Goal: Transaction & Acquisition: Purchase product/service

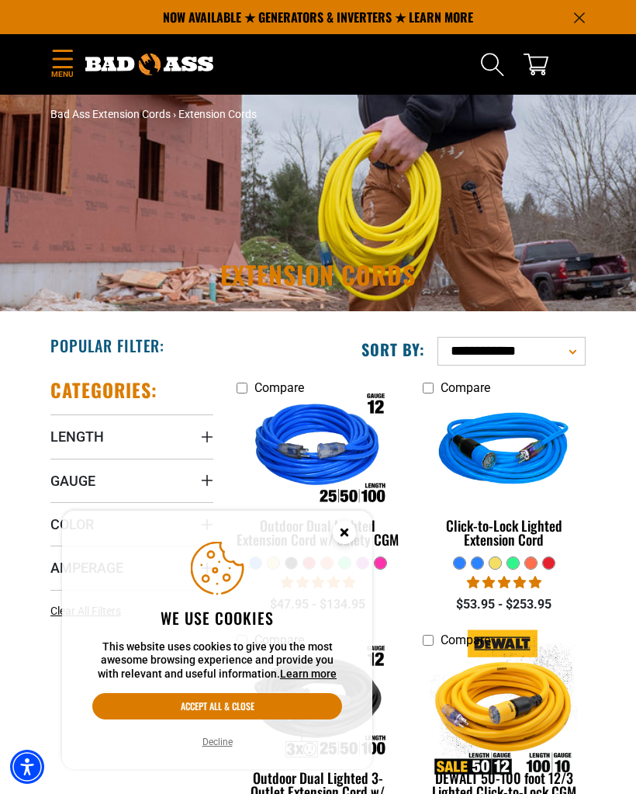
click at [227, 744] on button "Decline" at bounding box center [218, 742] width 40 height 16
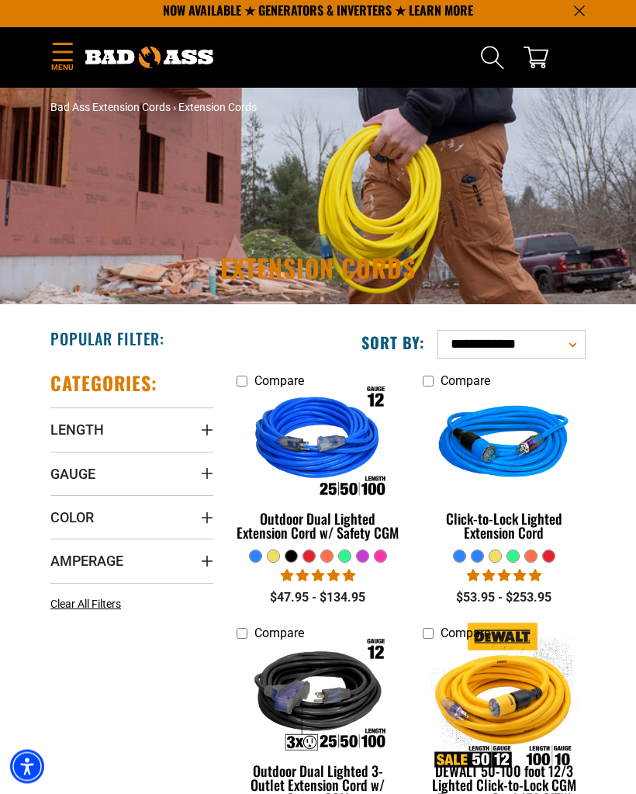
scroll to position [7, 0]
click at [86, 478] on span "Gauge" at bounding box center [72, 474] width 45 height 18
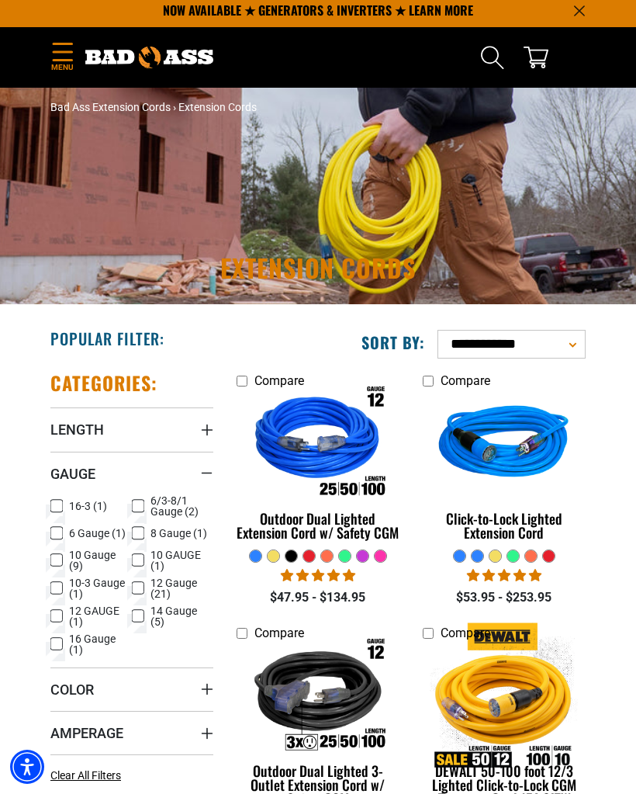
click at [64, 562] on label "10 Gauge (9) 10 Gauge (9 products)" at bounding box center [90, 560] width 81 height 22
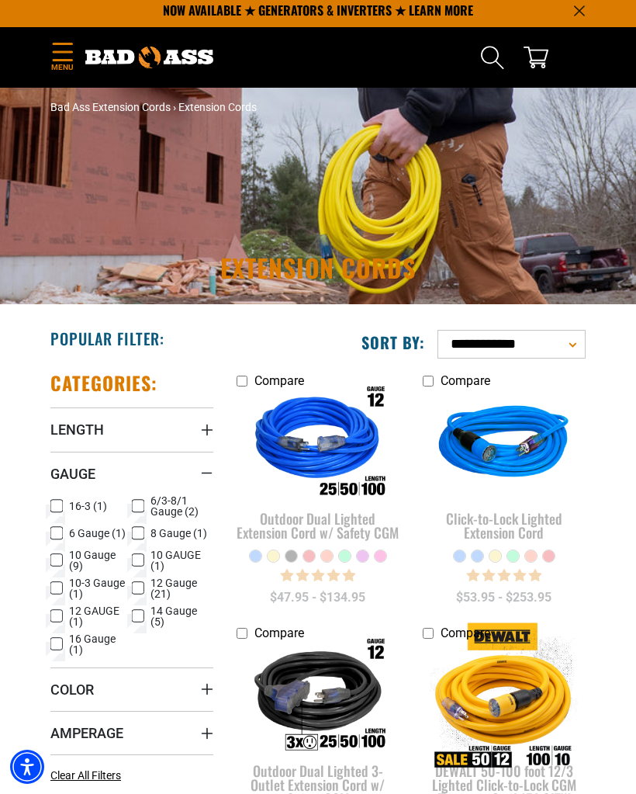
scroll to position [83, 0]
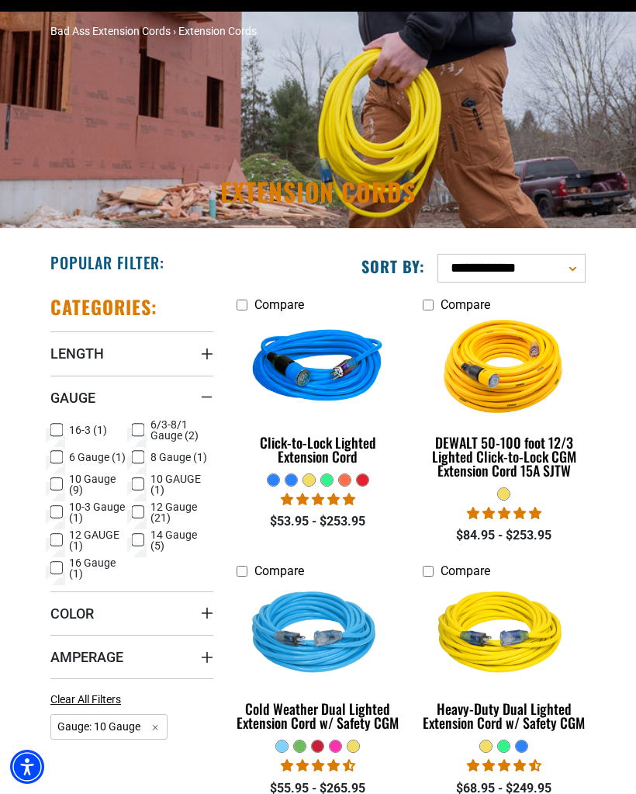
click at [64, 487] on label "10 Gauge (9) 10 Gauge (9 products)" at bounding box center [90, 484] width 81 height 22
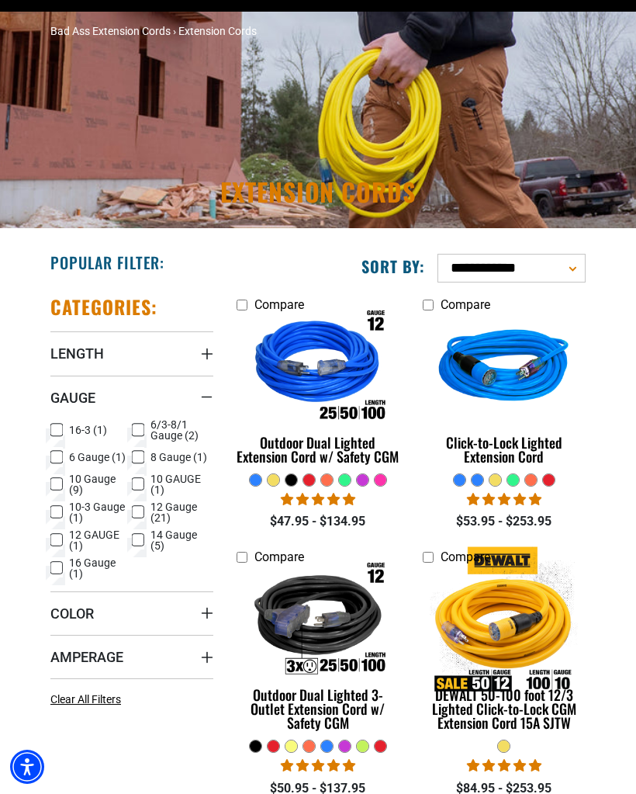
click at [142, 545] on icon at bounding box center [138, 540] width 12 height 20
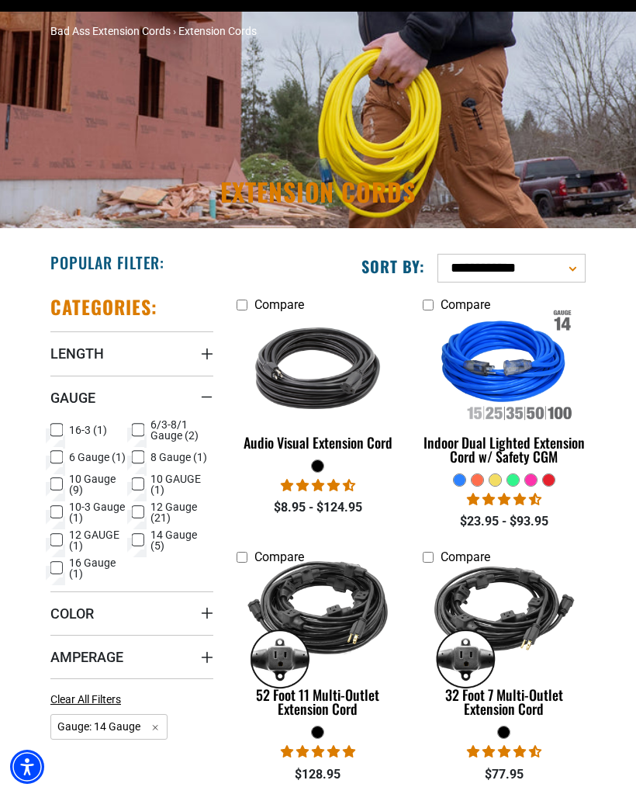
click at [142, 544] on icon at bounding box center [137, 539] width 9 height 9
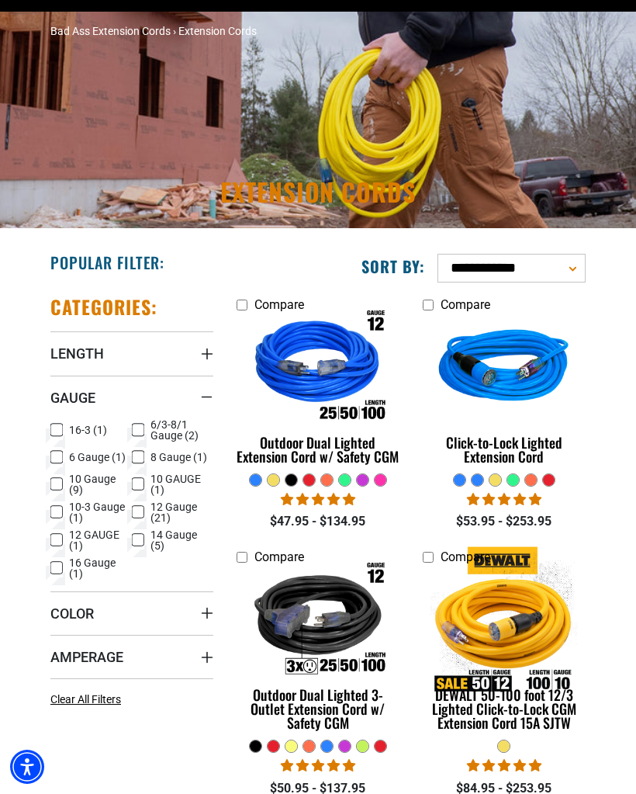
click at [60, 455] on icon at bounding box center [56, 457] width 12 height 20
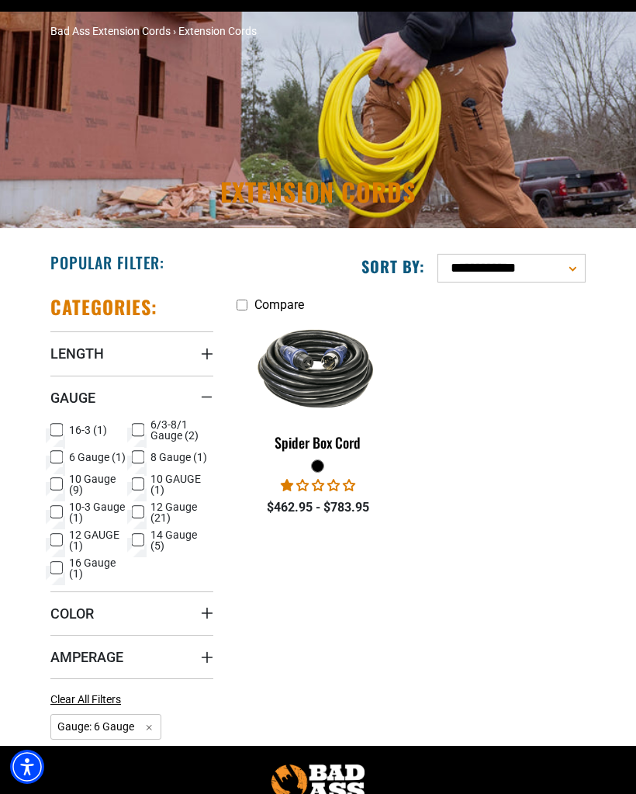
click at [65, 465] on label "6 Gauge (1) 6 Gauge (1 product)" at bounding box center [90, 457] width 81 height 20
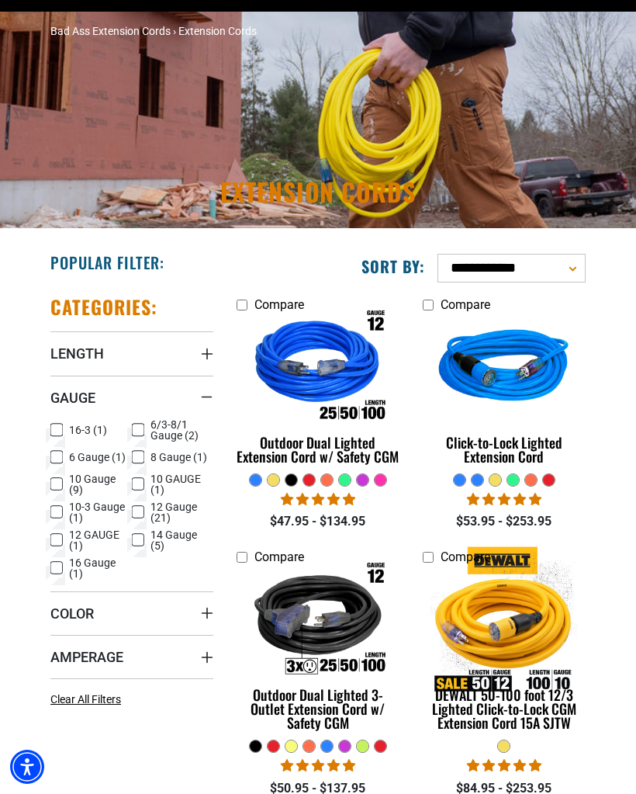
click at [141, 431] on icon at bounding box center [138, 430] width 12 height 20
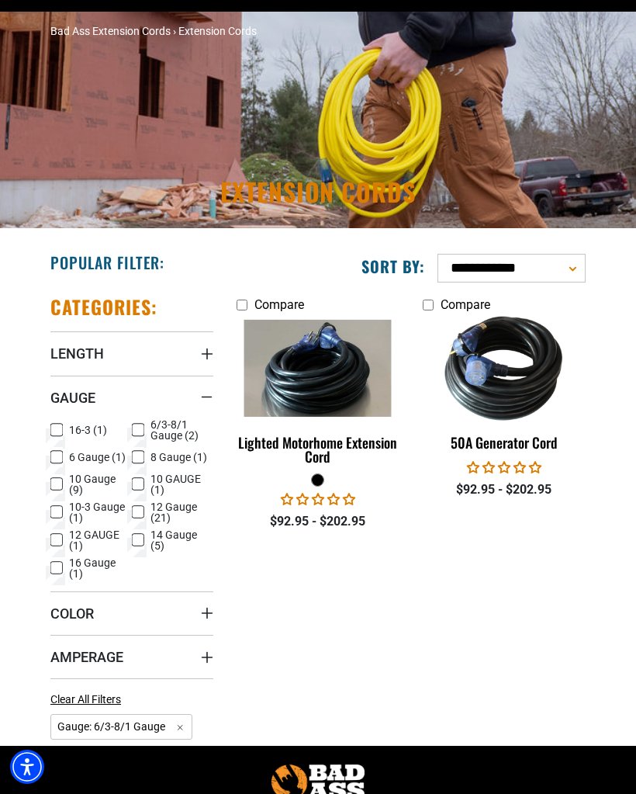
click at [128, 427] on label "16-3 (1) 16-3 (1 product)" at bounding box center [90, 430] width 81 height 20
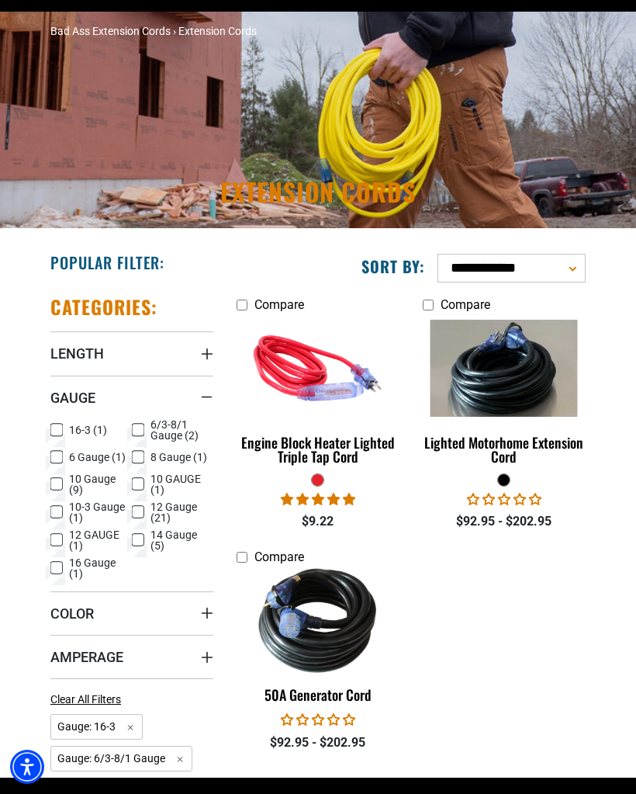
click at [47, 422] on div "Categories: Length Length 9.8 FT (1) 9.8 FT (1 product) 15 FT (2) 15 FT (2 prod…" at bounding box center [132, 529] width 186 height 495
click at [150, 425] on span "6/3-8/1 Gauge (2)" at bounding box center [178, 430] width 57 height 22
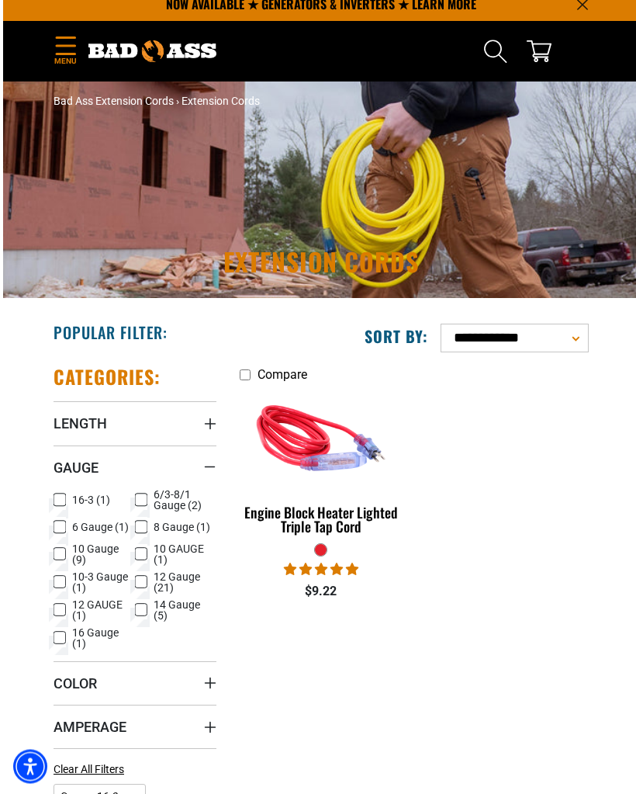
scroll to position [14, 0]
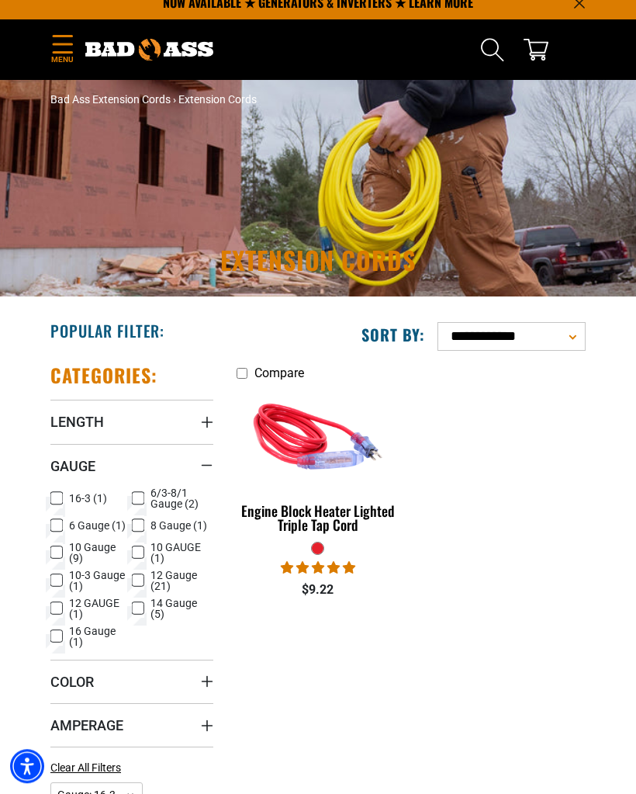
click at [577, 788] on div "Compare Engine Block Heater Lighted Triple Tap Cord 4 reviews $9.22" at bounding box center [411, 582] width 372 height 463
click at [53, 496] on icon at bounding box center [56, 499] width 9 height 9
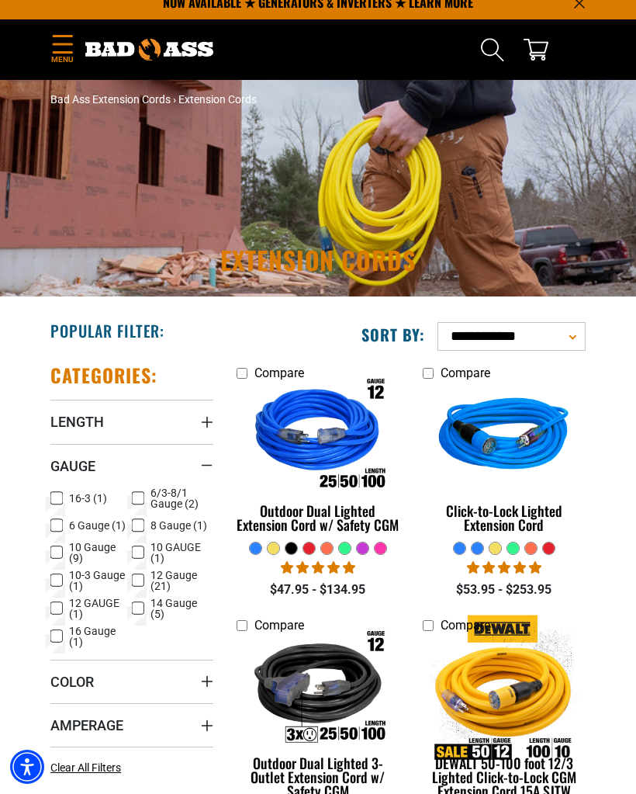
click at [54, 552] on icon at bounding box center [56, 552] width 12 height 20
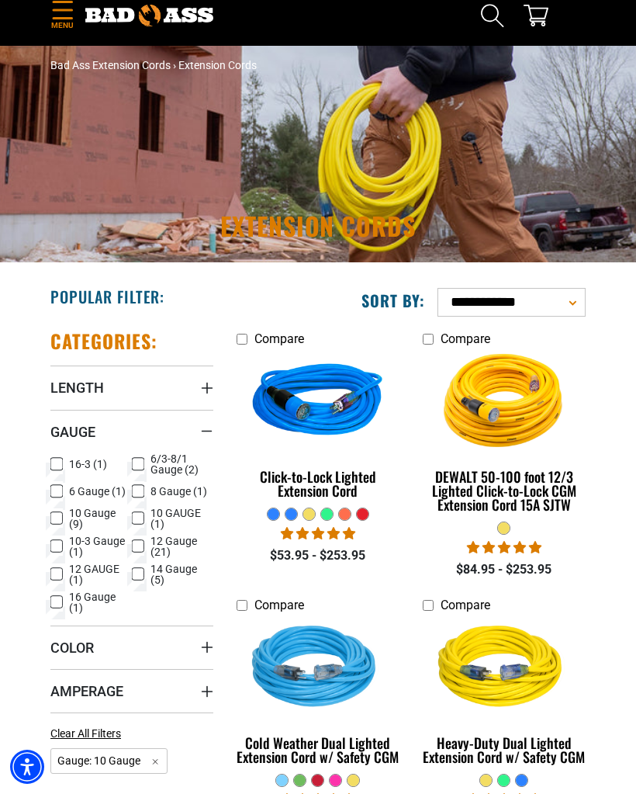
scroll to position [72, 0]
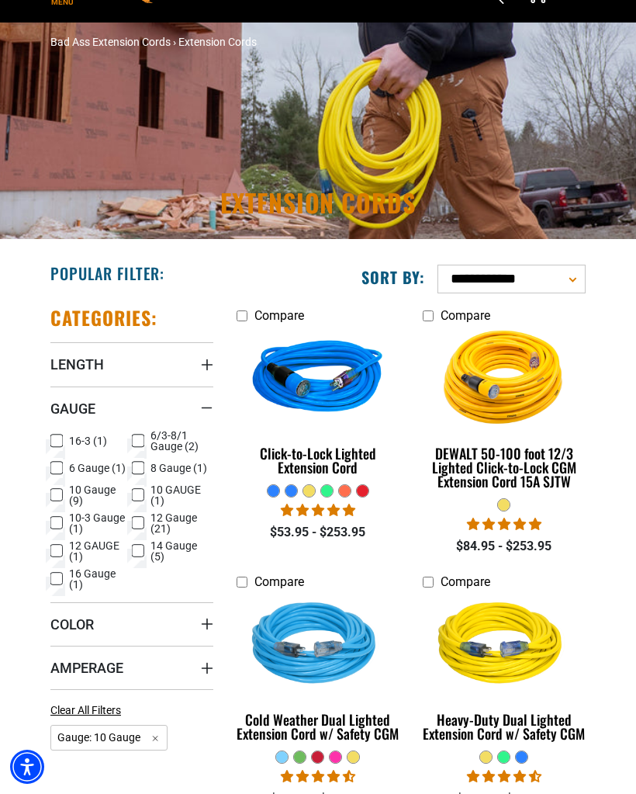
click at [55, 506] on label "10 Gauge (9) 10 Gauge (9 products)" at bounding box center [90, 495] width 81 height 22
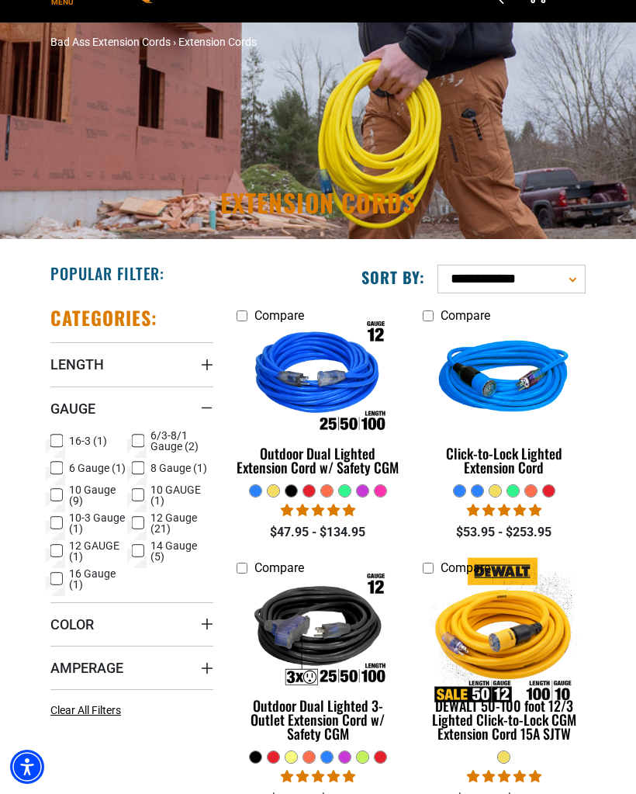
click at [56, 528] on icon at bounding box center [56, 523] width 12 height 20
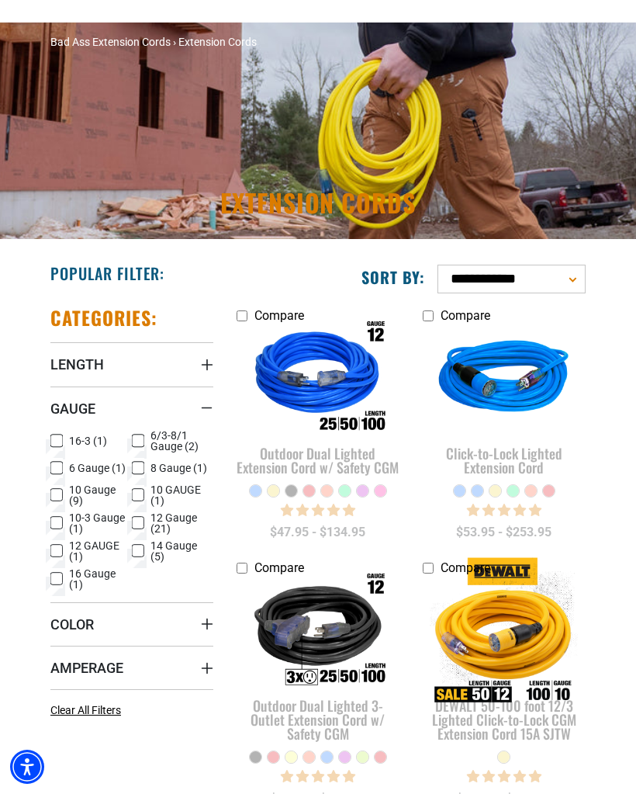
scroll to position [148, 0]
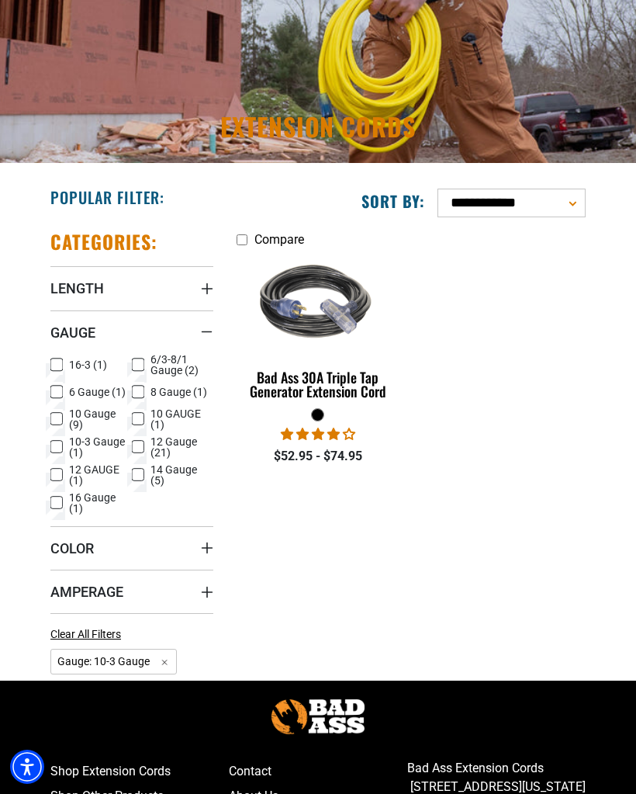
click at [56, 448] on icon at bounding box center [57, 446] width 7 height 4
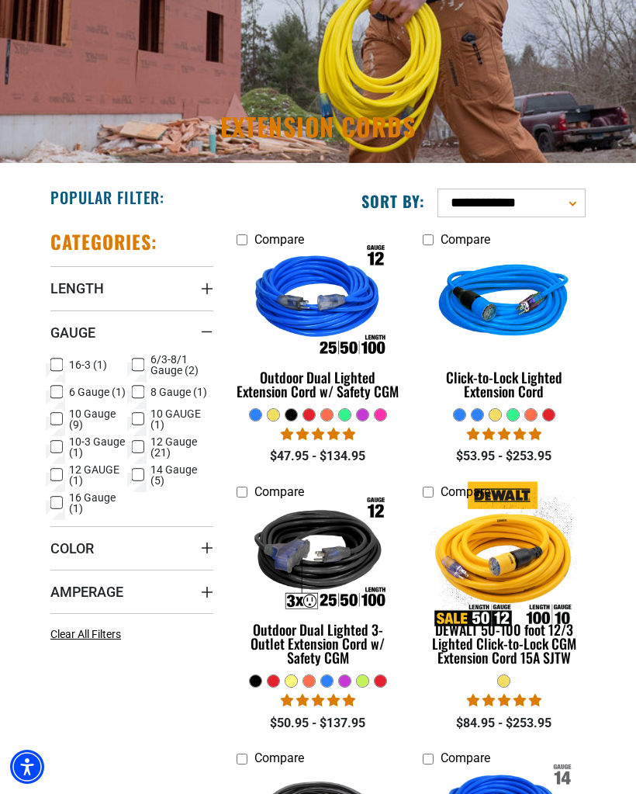
click at [59, 474] on icon at bounding box center [56, 475] width 12 height 20
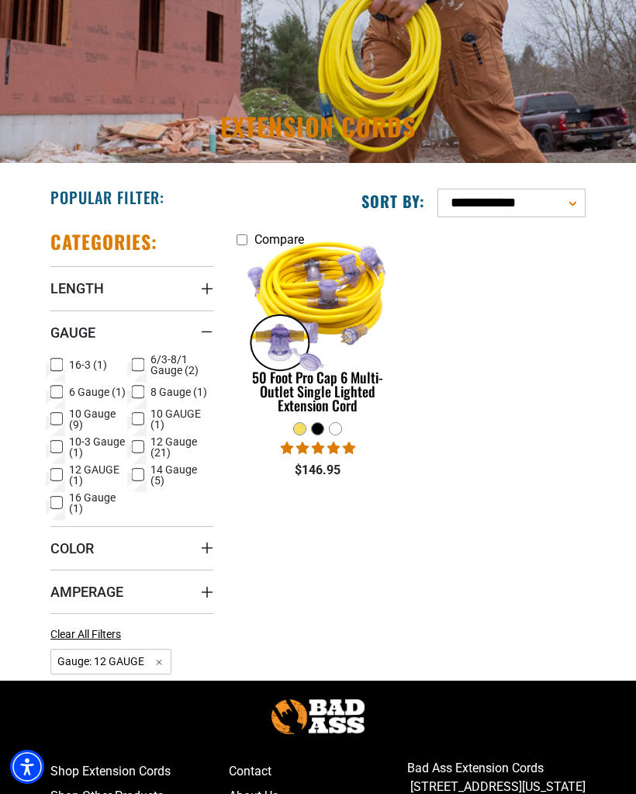
click at [57, 476] on icon at bounding box center [57, 474] width 7 height 4
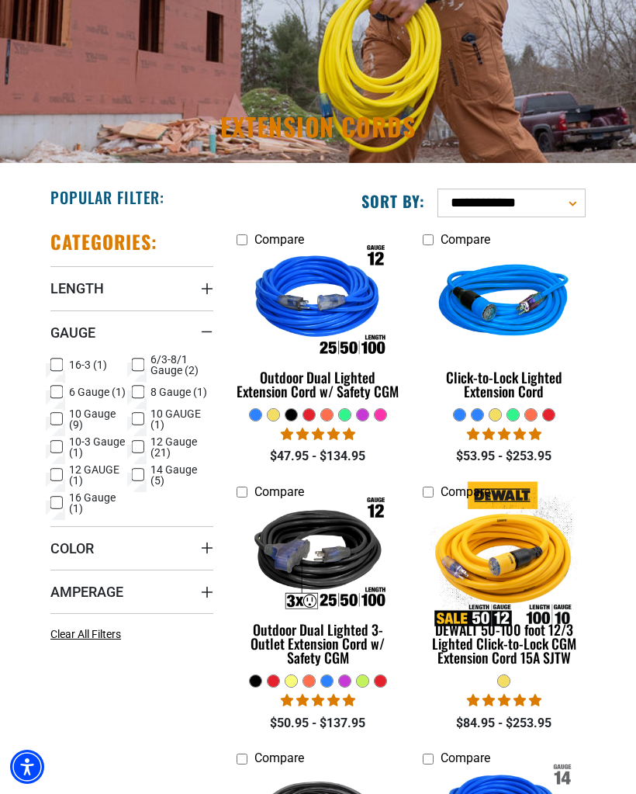
click at [57, 507] on icon at bounding box center [56, 503] width 12 height 20
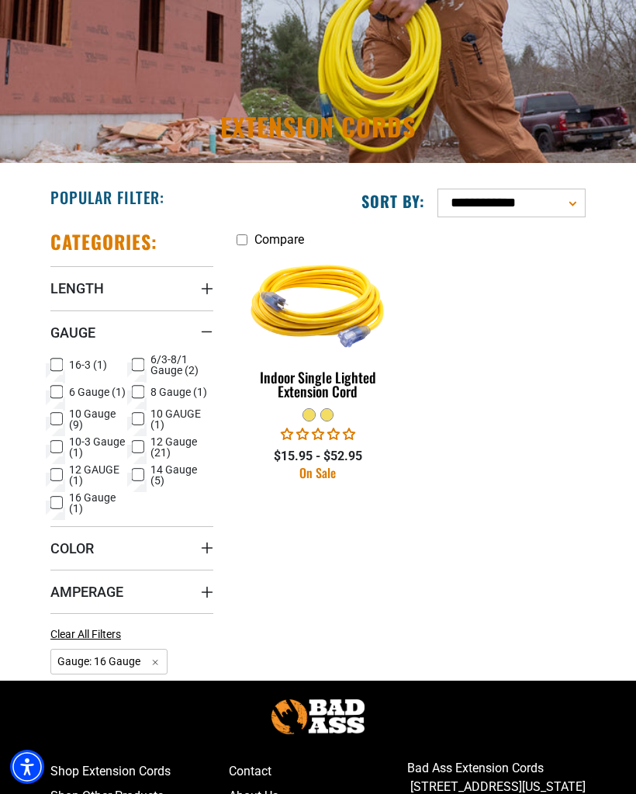
click at [55, 511] on icon at bounding box center [56, 503] width 12 height 20
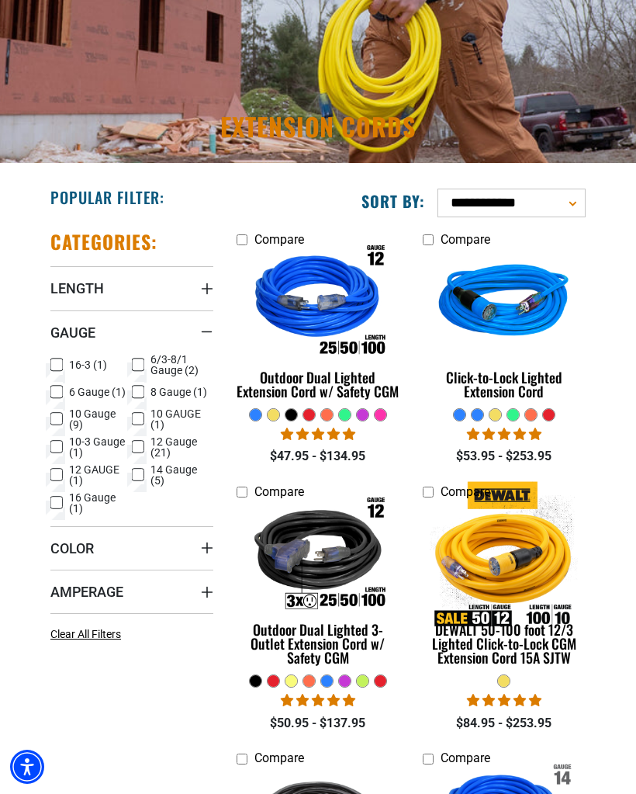
click at [136, 449] on icon at bounding box center [138, 447] width 12 height 20
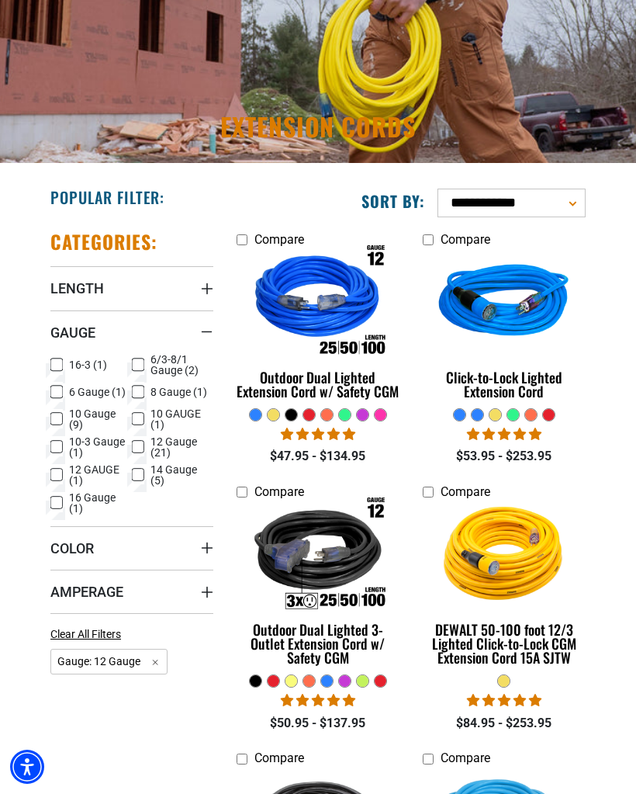
click at [136, 452] on rect at bounding box center [138, 447] width 12 height 12
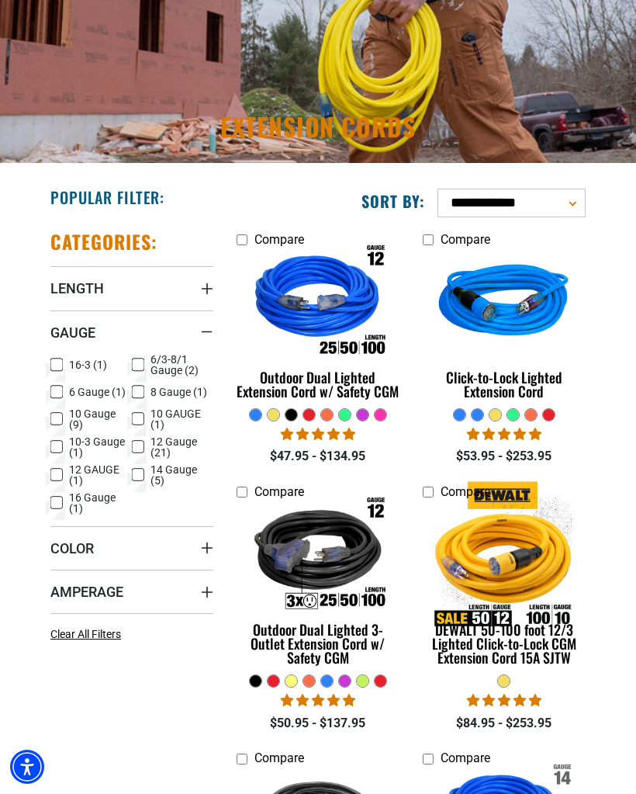
click at [135, 394] on icon at bounding box center [138, 392] width 12 height 20
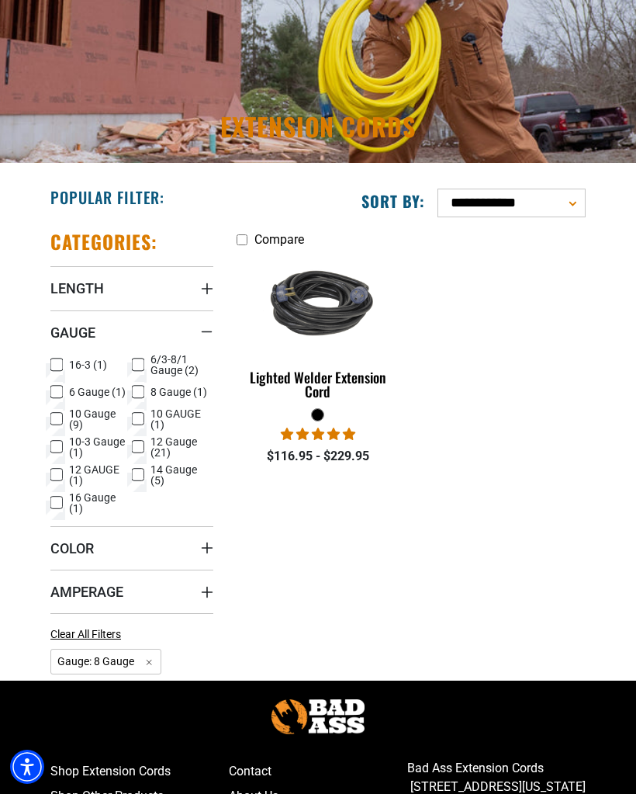
click at [137, 396] on rect at bounding box center [138, 392] width 12 height 12
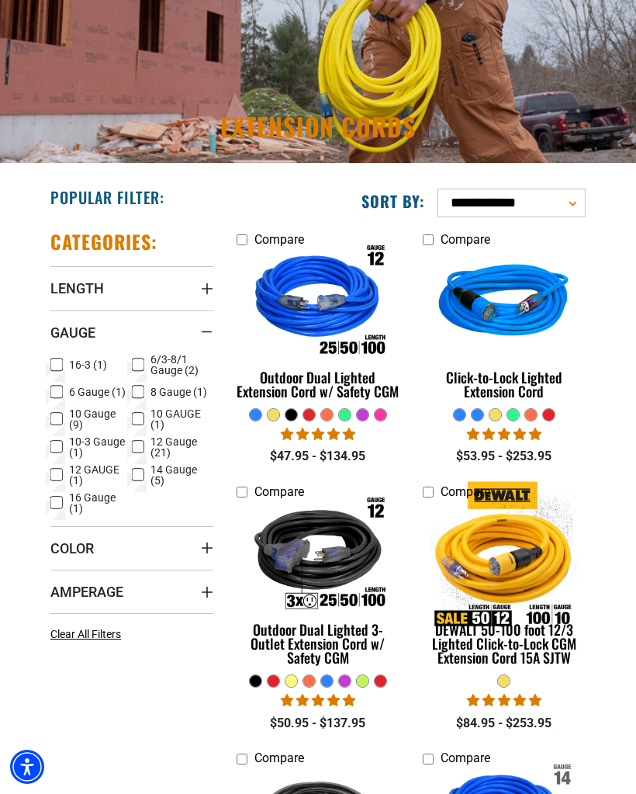
click at [137, 364] on icon at bounding box center [138, 365] width 12 height 20
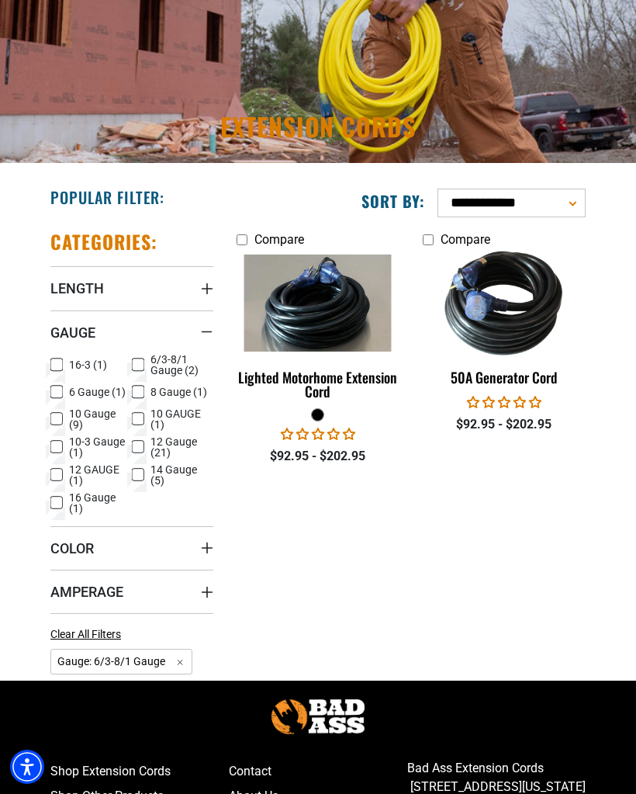
click at [469, 338] on img at bounding box center [504, 303] width 164 height 147
click at [296, 381] on div "Lighted Motorhome Extension Cord" at bounding box center [318, 384] width 163 height 28
click at [486, 331] on img at bounding box center [504, 303] width 164 height 147
click at [134, 362] on icon at bounding box center [137, 364] width 9 height 9
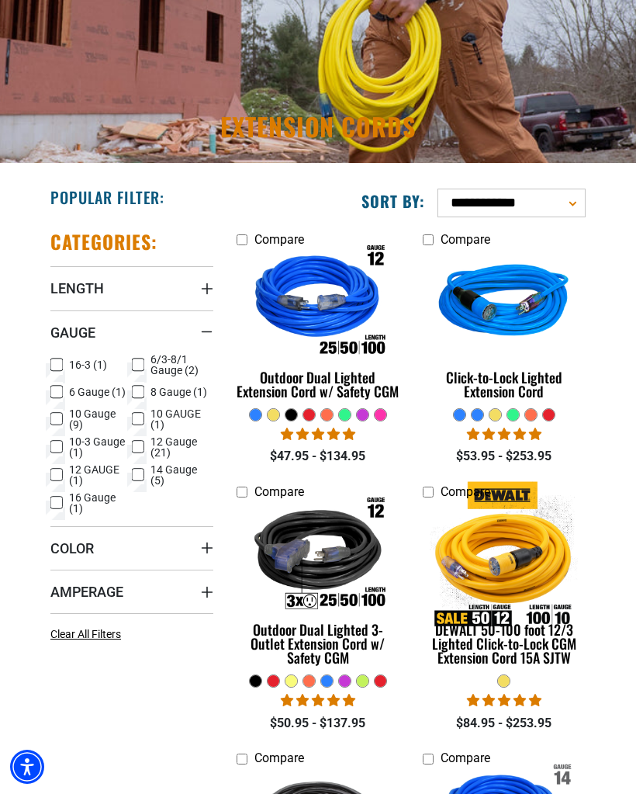
click at [56, 420] on icon at bounding box center [56, 419] width 12 height 20
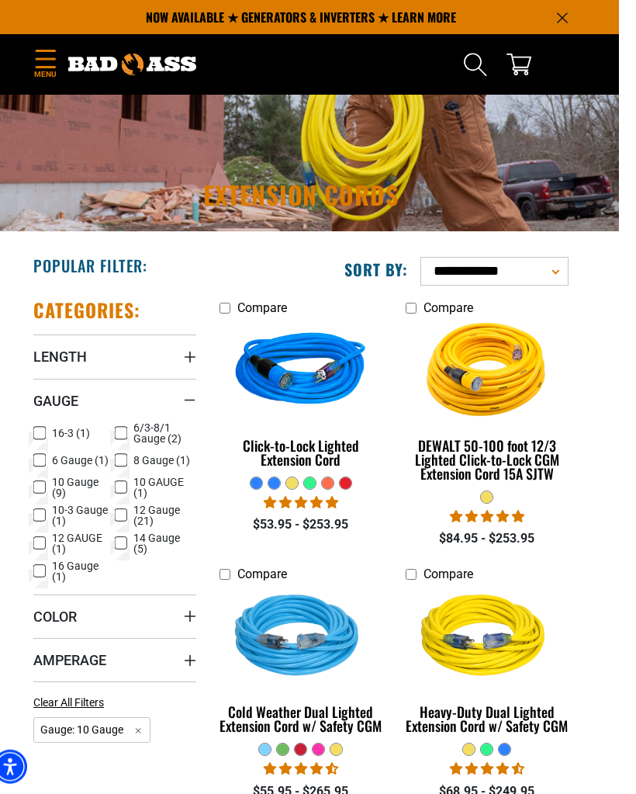
scroll to position [81, 0]
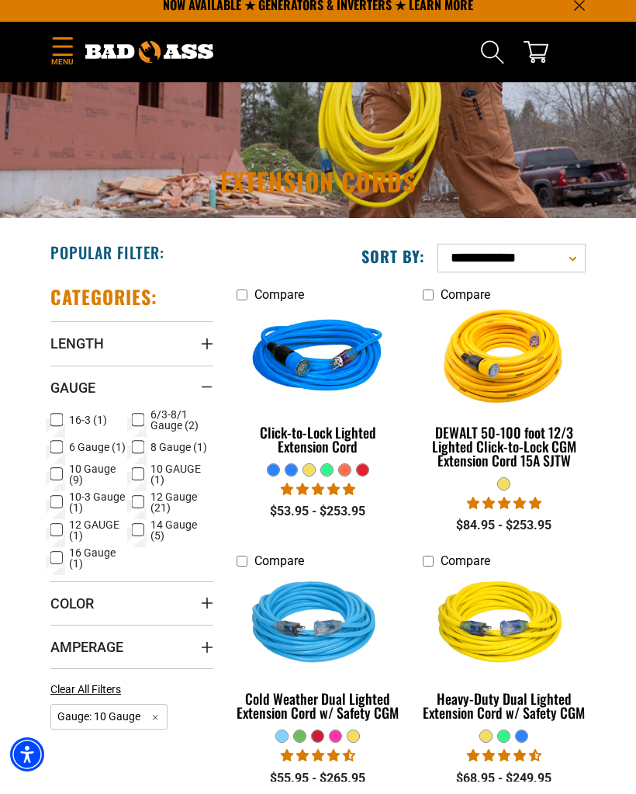
click at [130, 449] on label "6 Gauge (1) 6 Gauge (1 product)" at bounding box center [90, 459] width 81 height 20
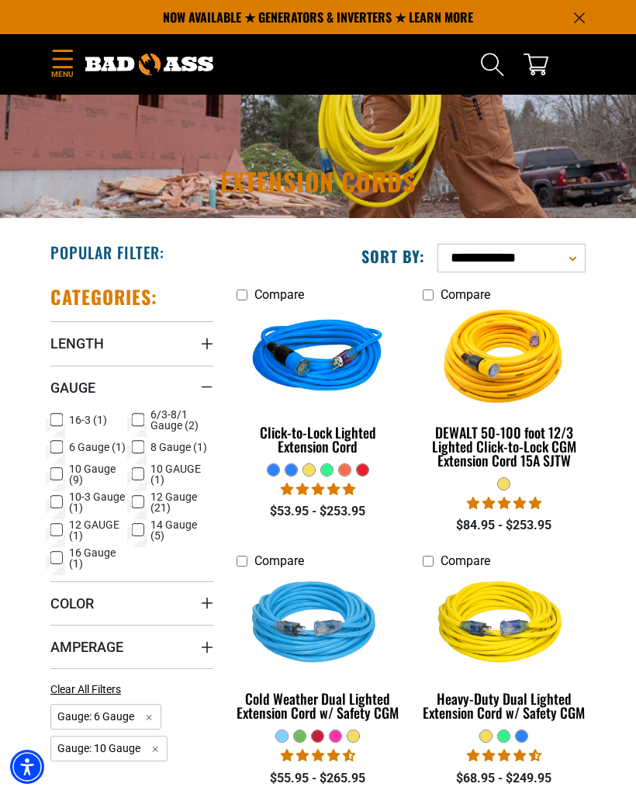
click at [57, 448] on icon at bounding box center [56, 447] width 9 height 9
click at [58, 476] on icon at bounding box center [56, 473] width 9 height 9
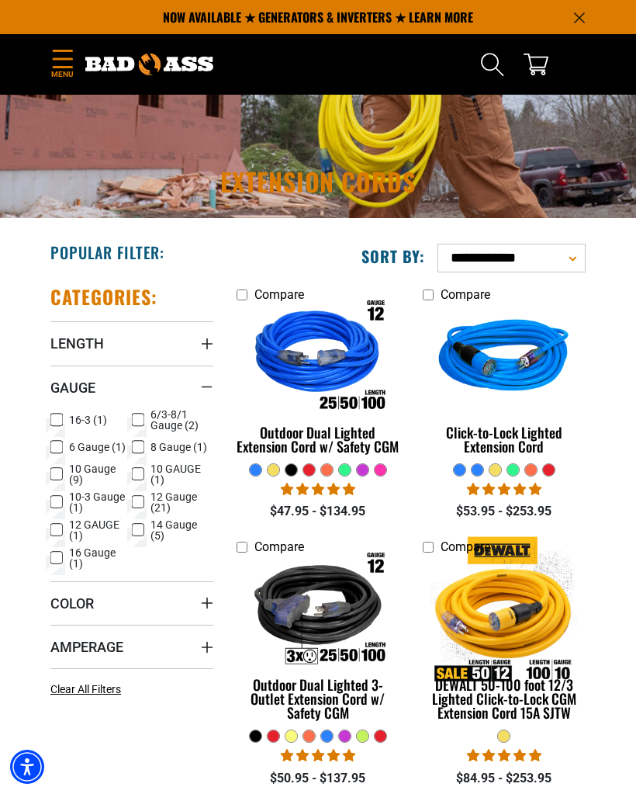
click at [133, 448] on icon at bounding box center [138, 447] width 12 height 20
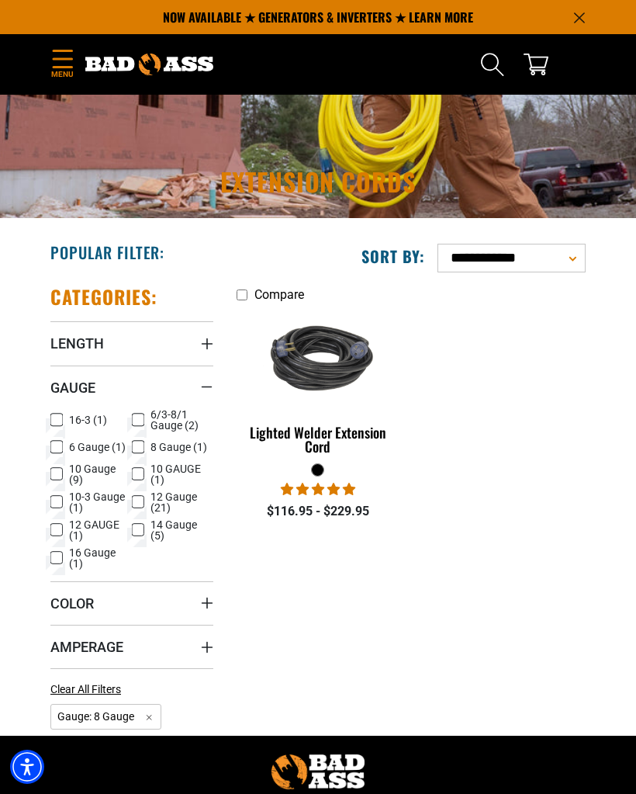
click at [303, 372] on img at bounding box center [318, 358] width 164 height 99
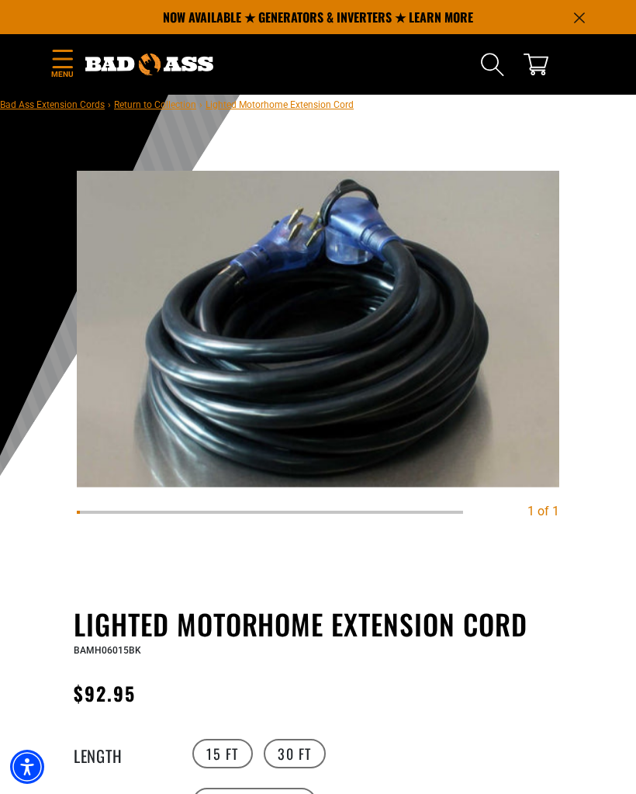
scroll to position [19, 0]
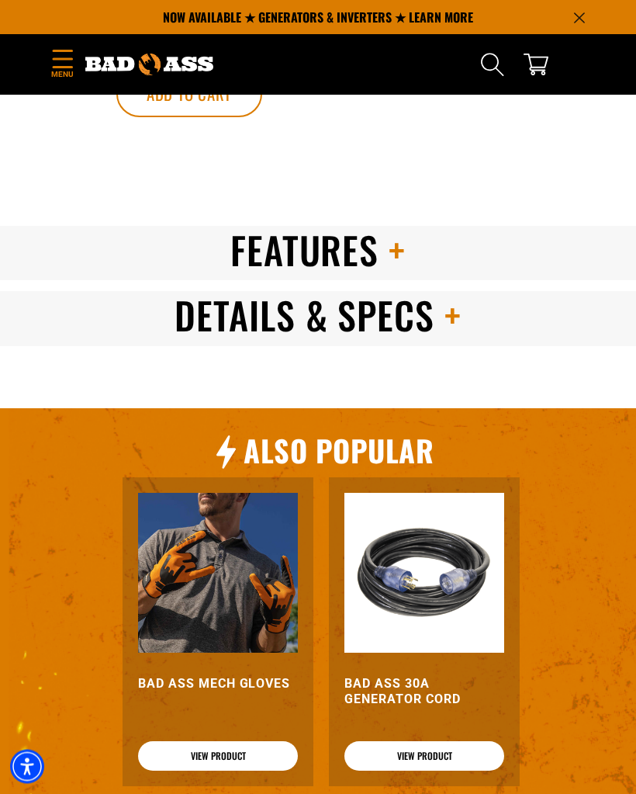
scroll to position [729, 0]
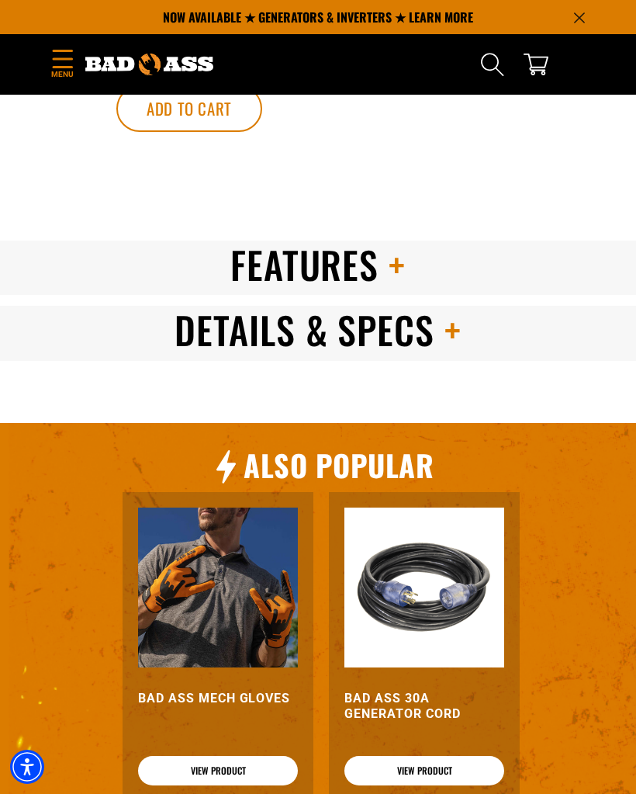
click at [389, 263] on span at bounding box center [392, 264] width 27 height 55
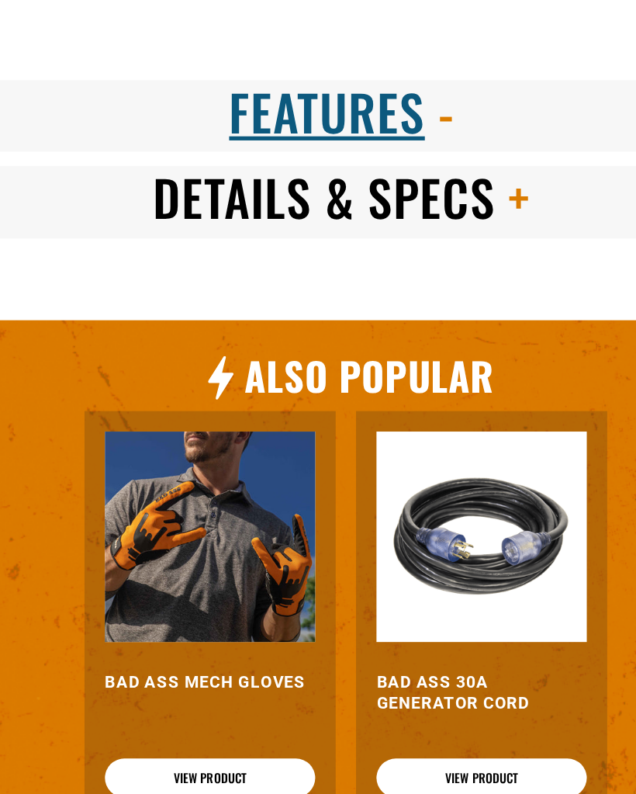
scroll to position [531, 0]
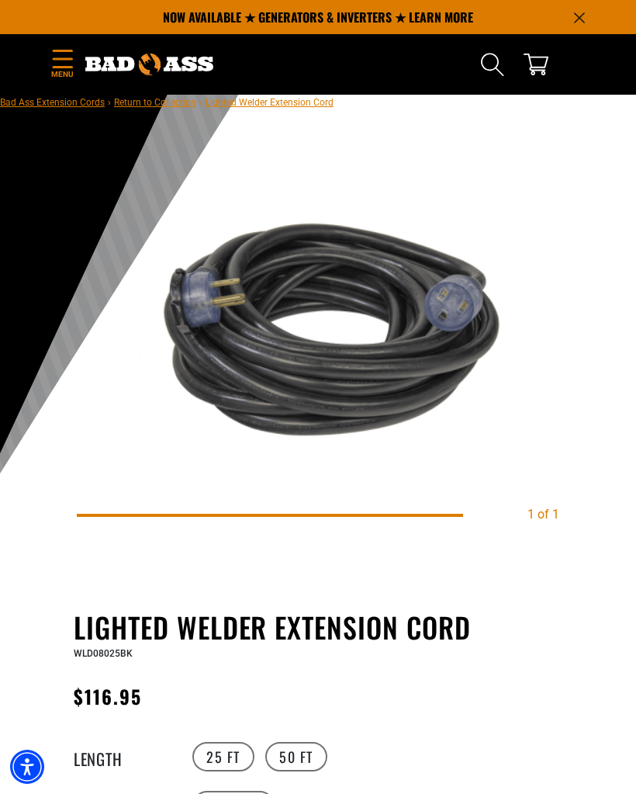
scroll to position [16, 0]
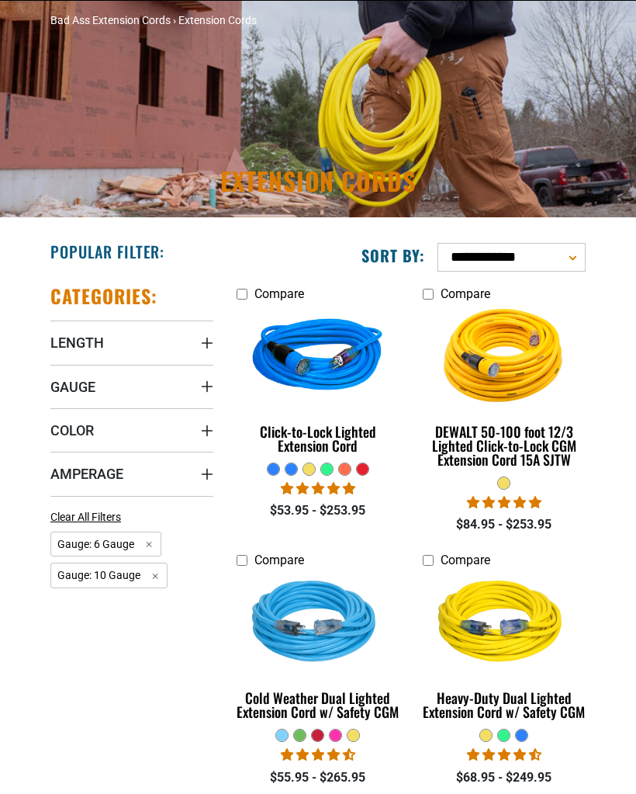
scroll to position [95, 0]
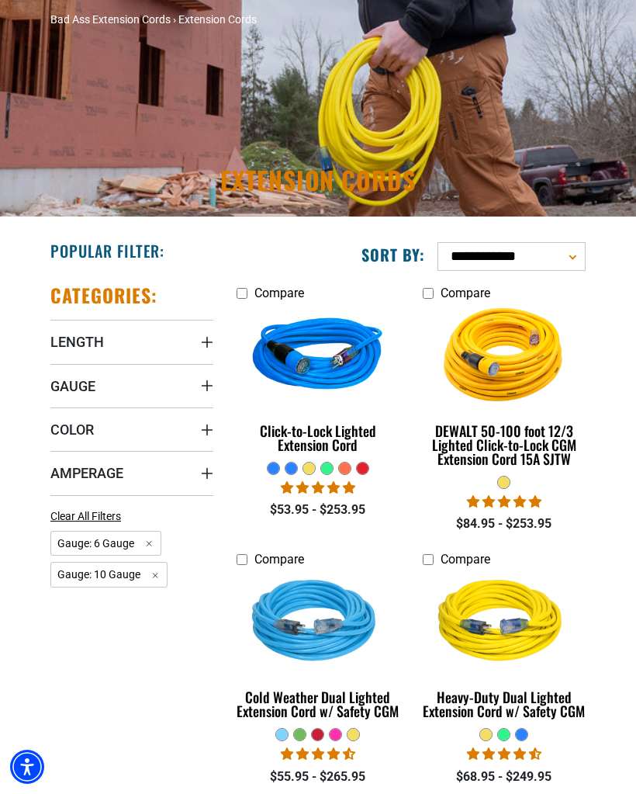
click at [147, 540] on span "Gauge: 6 Gauge Remove filter" at bounding box center [105, 544] width 111 height 26
click at [148, 539] on span "Gauge: 10 Gauge Remove filter" at bounding box center [108, 544] width 117 height 26
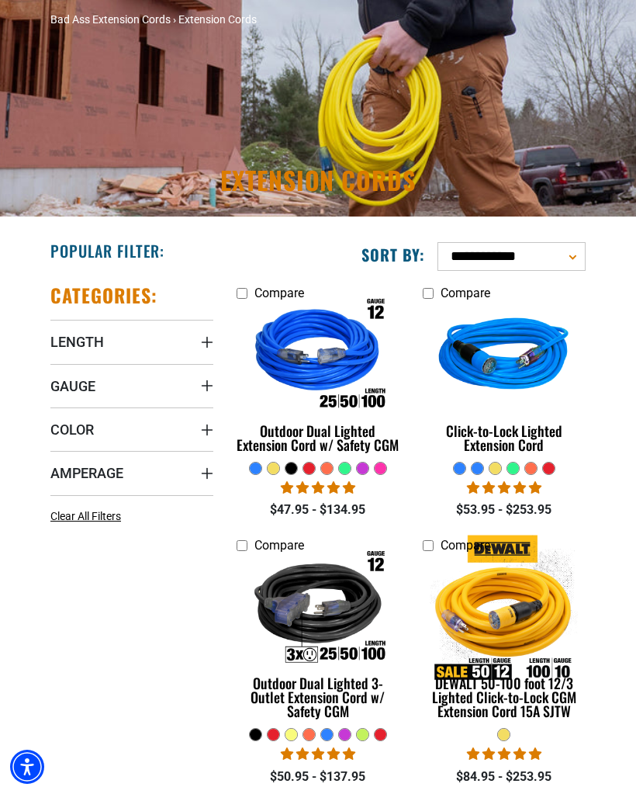
click at [67, 389] on span "Gauge" at bounding box center [72, 386] width 45 height 18
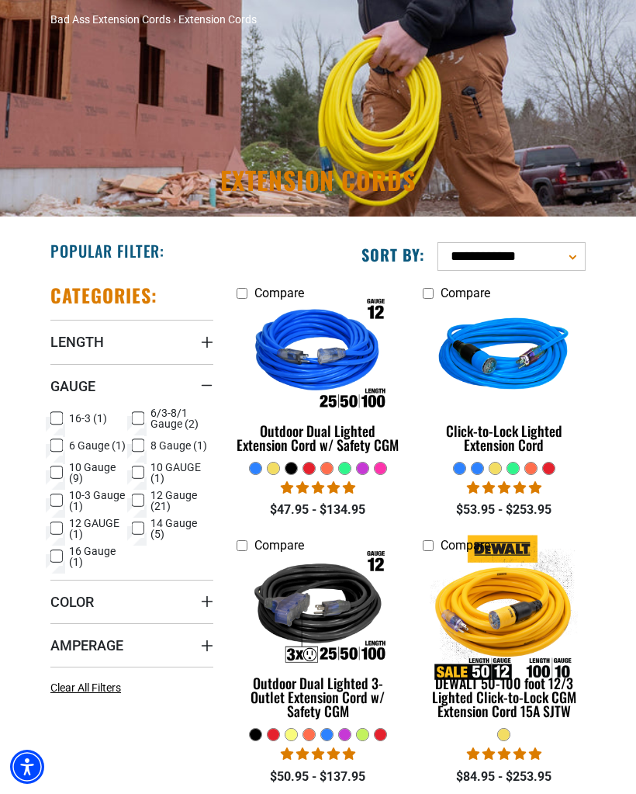
click at [51, 470] on icon at bounding box center [56, 472] width 12 height 20
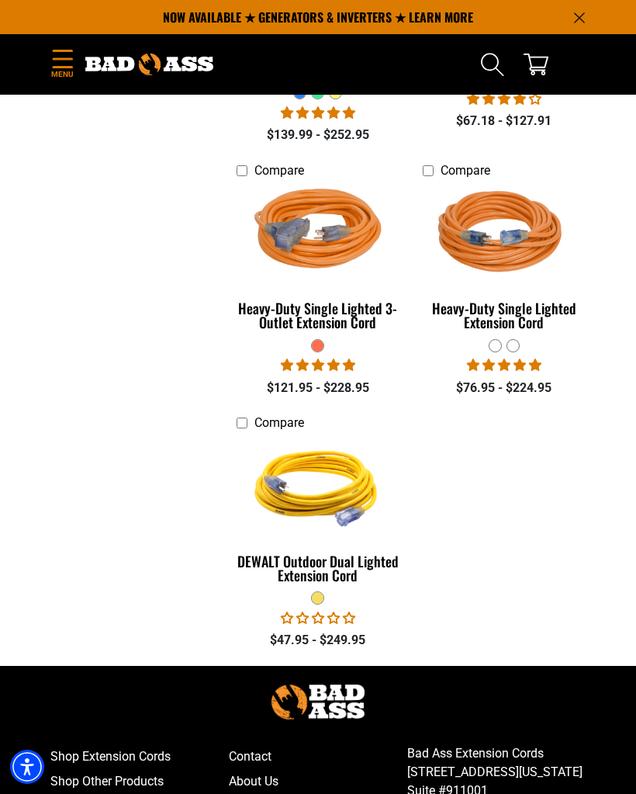
scroll to position [1000, 0]
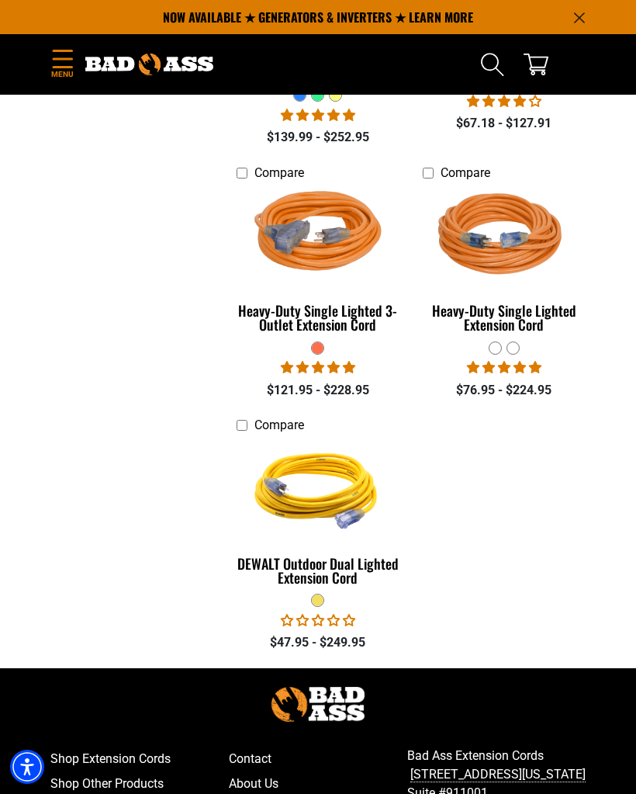
click at [285, 503] on img at bounding box center [318, 488] width 164 height 147
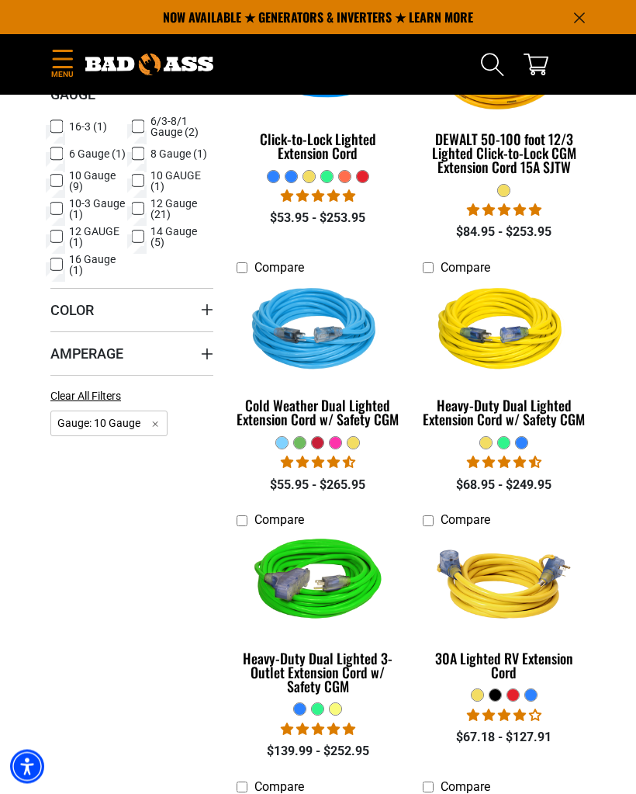
scroll to position [385, 0]
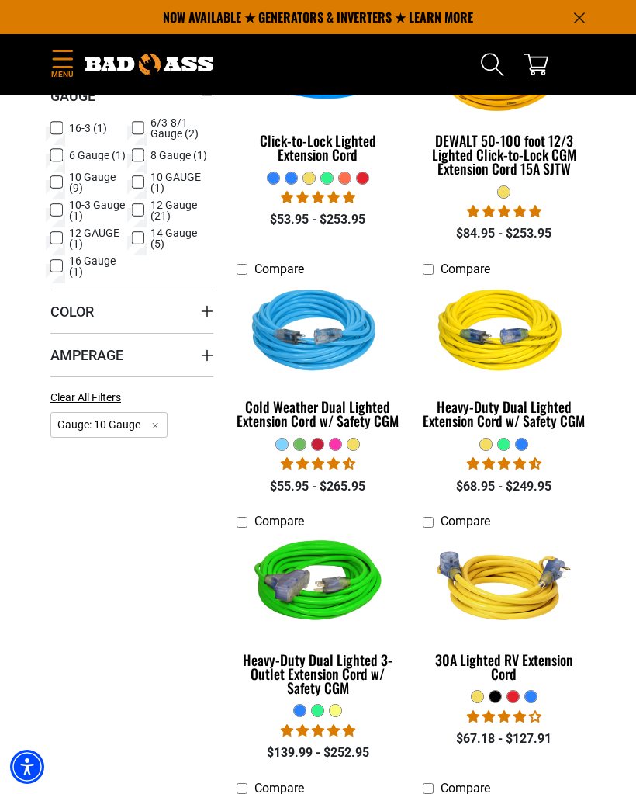
click at [310, 419] on div "Cold Weather Dual Lighted Extension Cord w/ Safety CGM" at bounding box center [318, 414] width 163 height 28
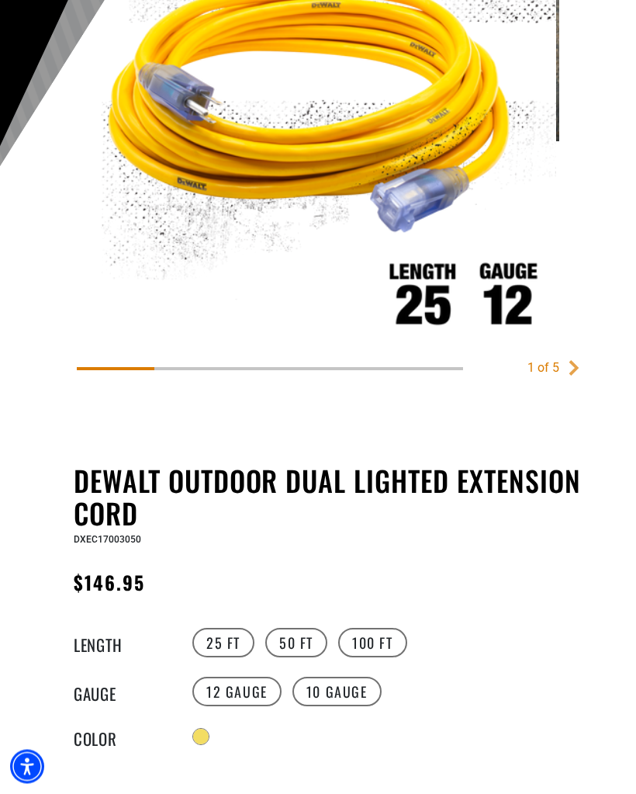
scroll to position [331, 0]
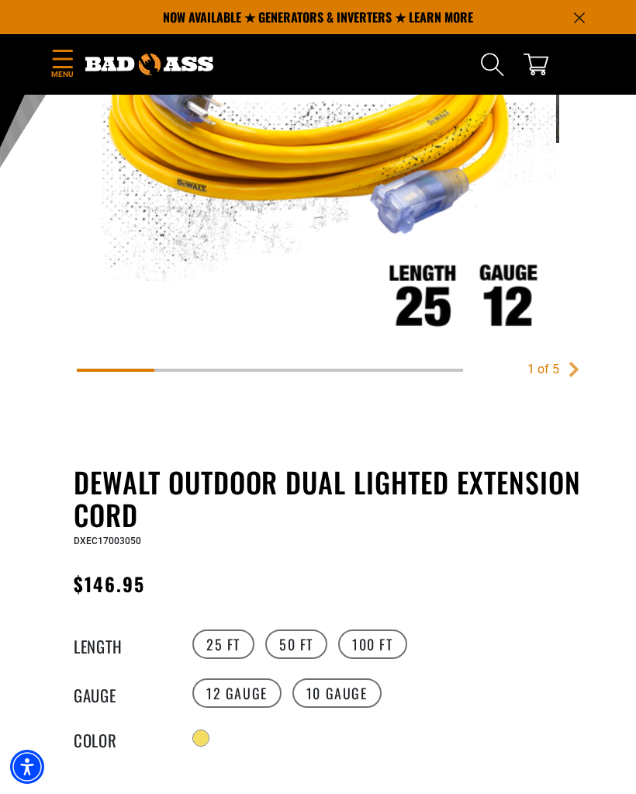
click at [355, 642] on label "100 FT" at bounding box center [372, 643] width 69 height 29
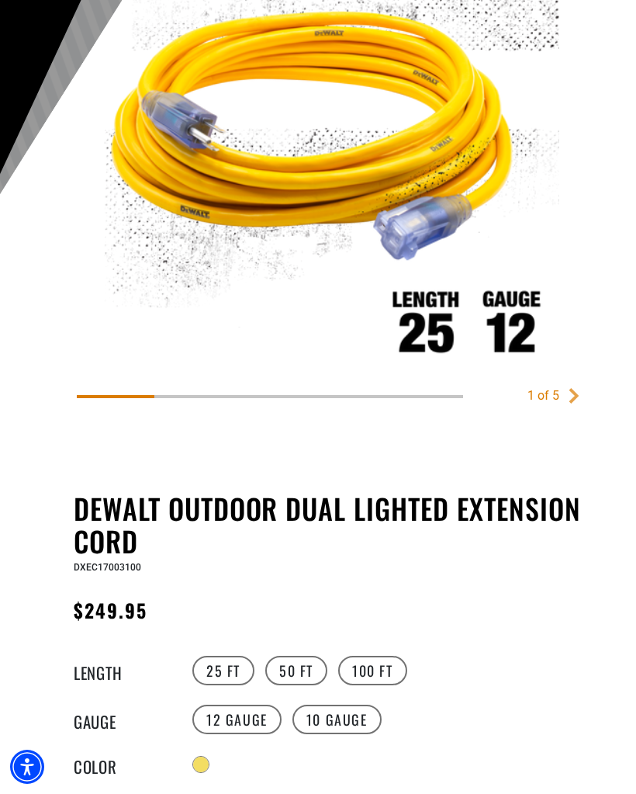
scroll to position [328, 0]
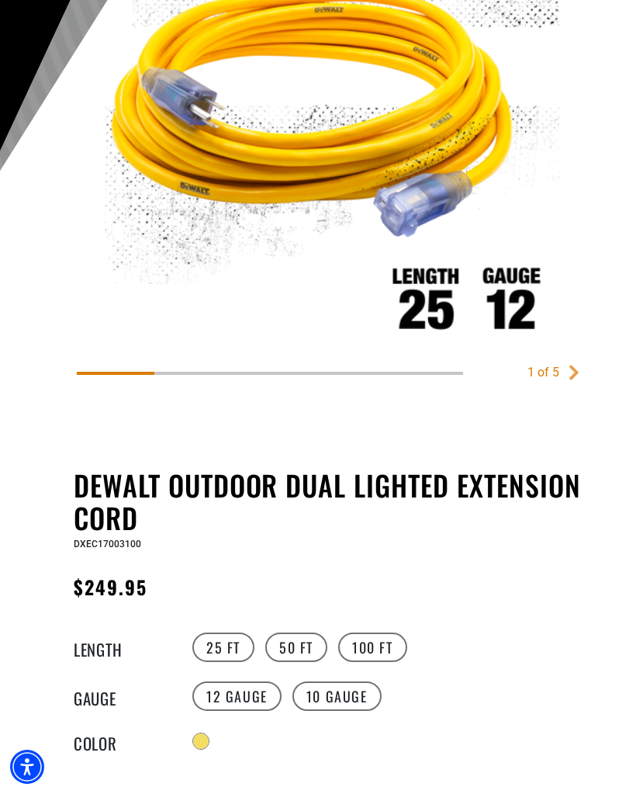
click at [216, 643] on label "25 FT" at bounding box center [223, 646] width 62 height 29
click at [290, 648] on label "50 FT" at bounding box center [296, 646] width 62 height 29
click at [323, 697] on label "10 Gauge" at bounding box center [336, 695] width 89 height 29
click at [364, 645] on label "100 FT" at bounding box center [372, 646] width 69 height 29
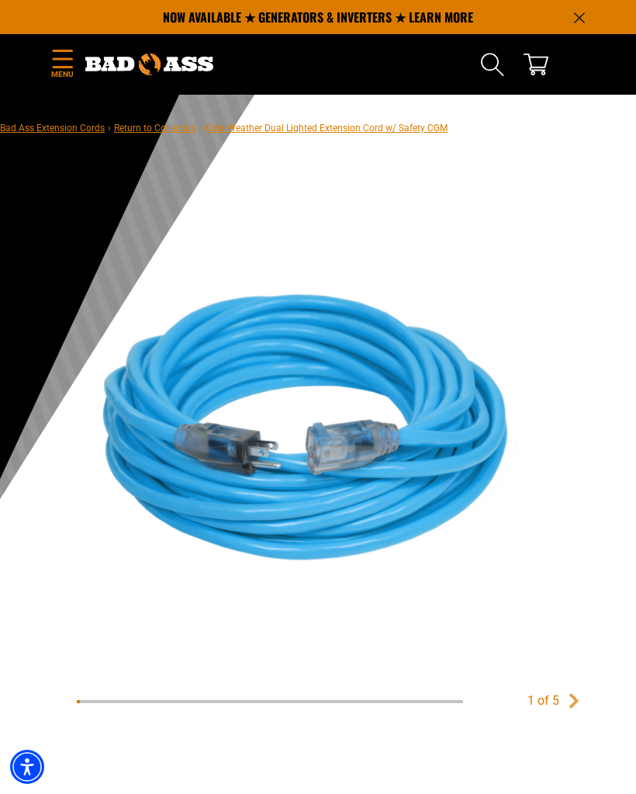
scroll to position [1, 0]
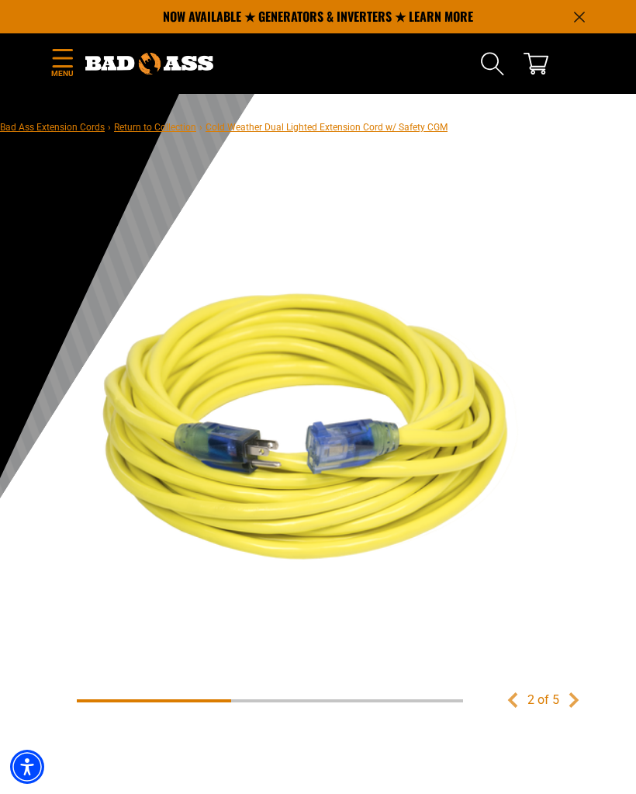
click at [555, 697] on div "2 of 5" at bounding box center [544, 699] width 32 height 19
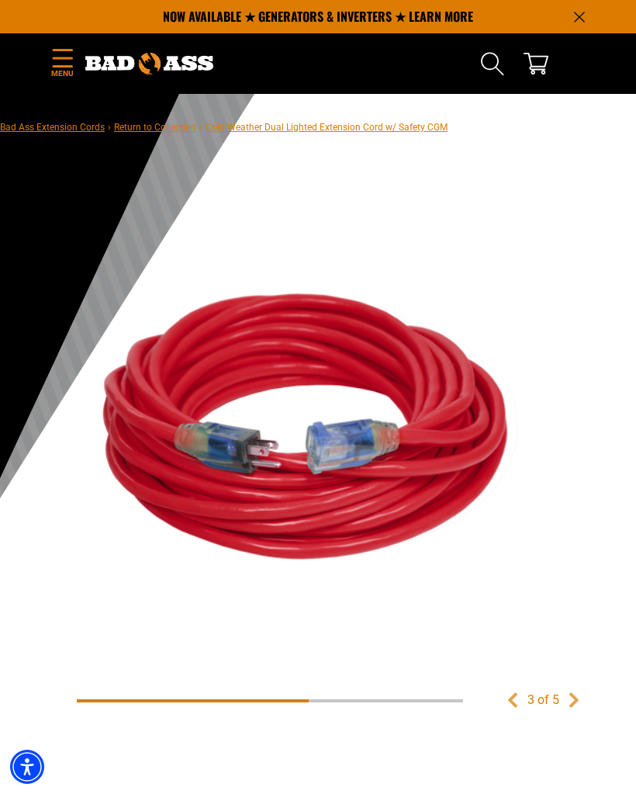
click at [588, 683] on main-product-gallery "3 of 5 Previous Next" at bounding box center [318, 459] width 551 height 538
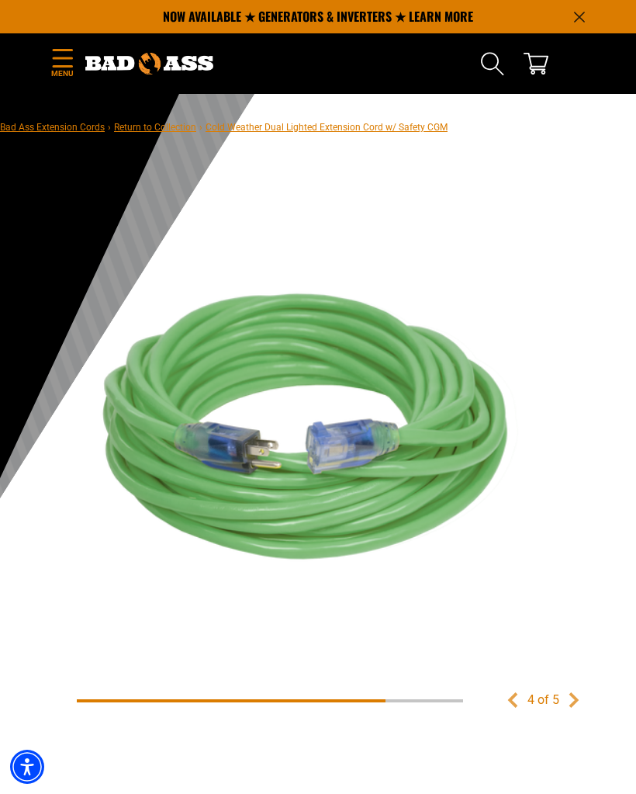
click at [512, 692] on link "Previous" at bounding box center [513, 700] width 16 height 16
click at [565, 689] on main-product-gallery "4 of 5 Previous Next" at bounding box center [318, 459] width 551 height 538
click at [573, 689] on main-product-gallery "4 of 5 Previous Next" at bounding box center [318, 459] width 551 height 538
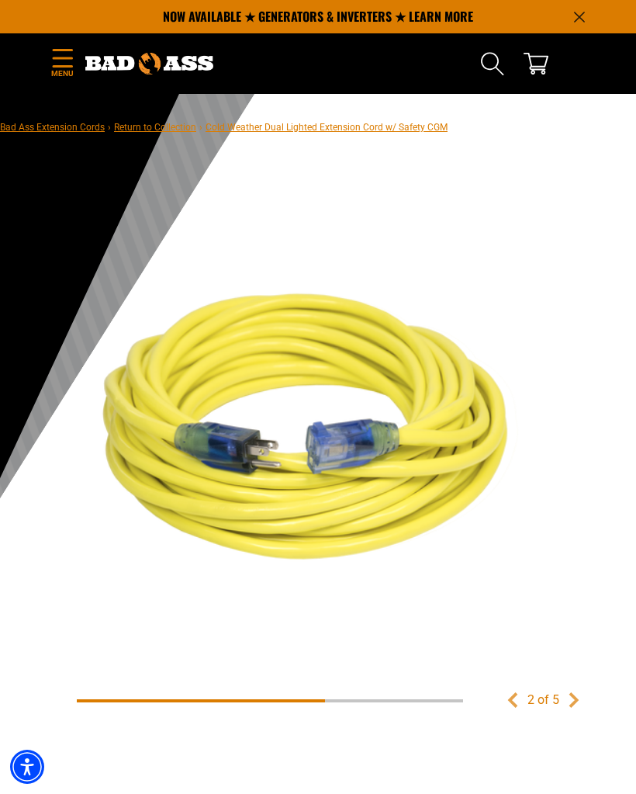
click at [501, 695] on div "2 of 5 Previous Next" at bounding box center [318, 443] width 489 height 507
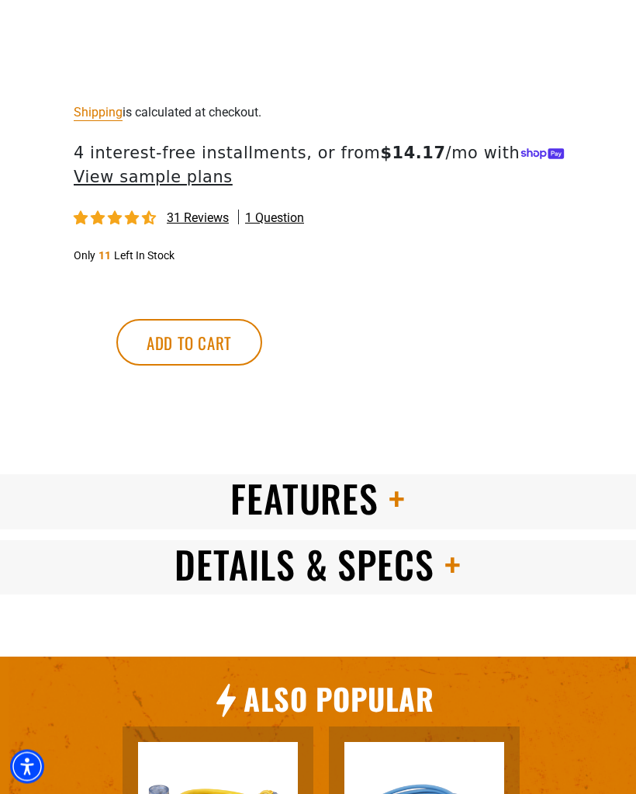
scroll to position [1554, 0]
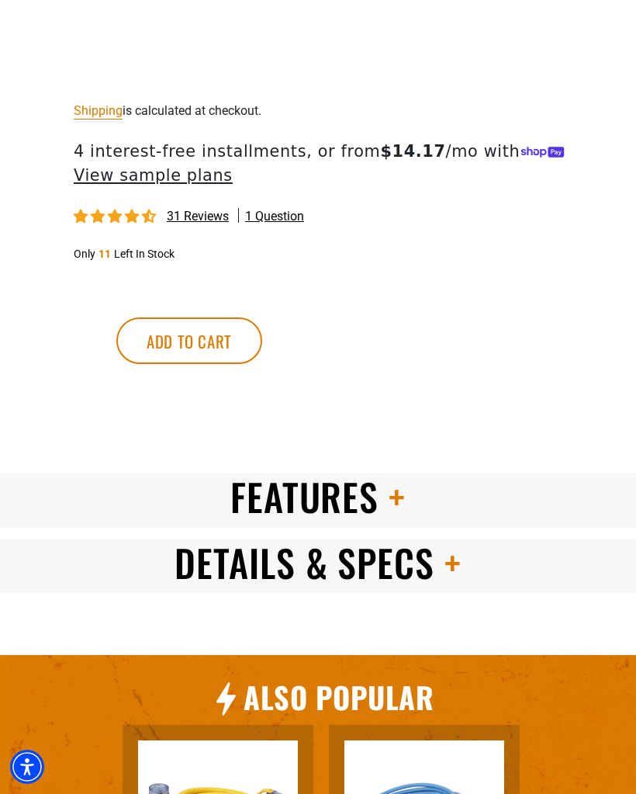
click at [456, 590] on span at bounding box center [447, 561] width 27 height 55
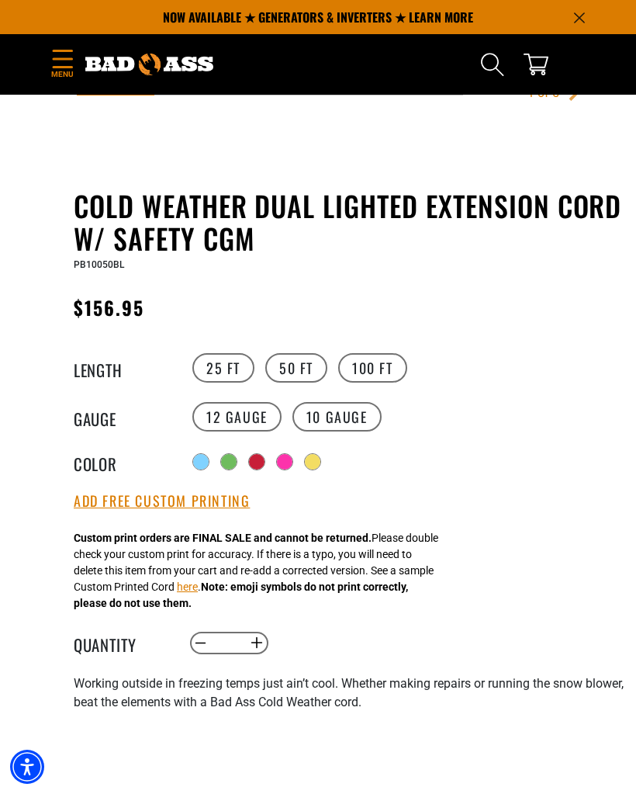
scroll to position [576, 0]
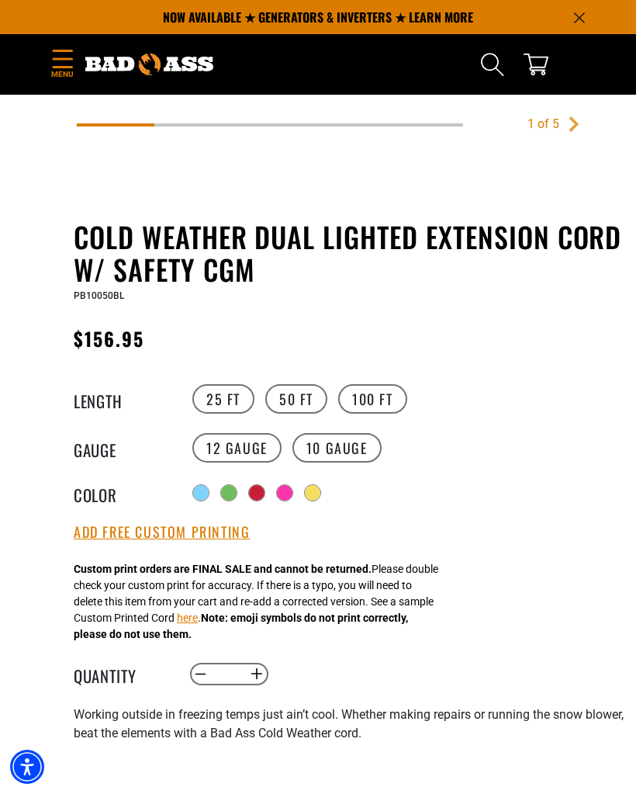
click at [370, 403] on label "100 FT" at bounding box center [372, 398] width 69 height 29
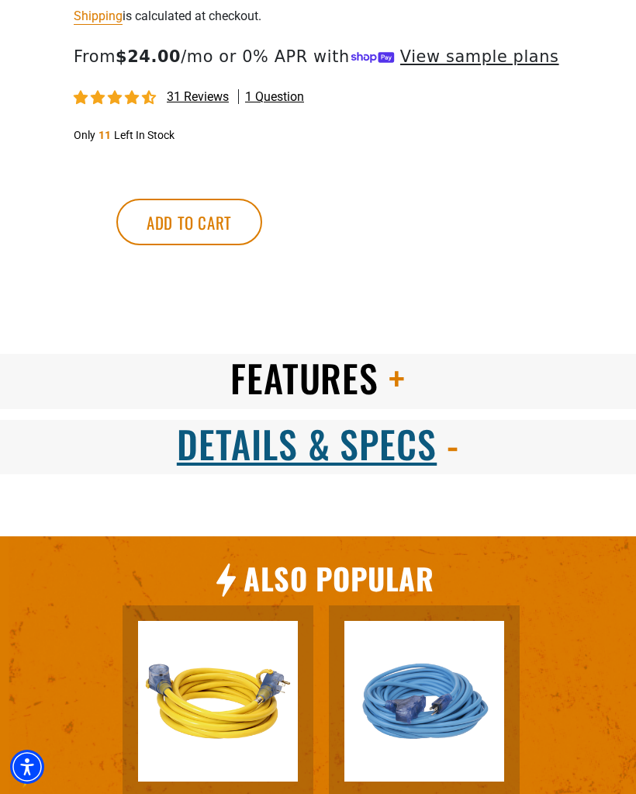
scroll to position [1650, 0]
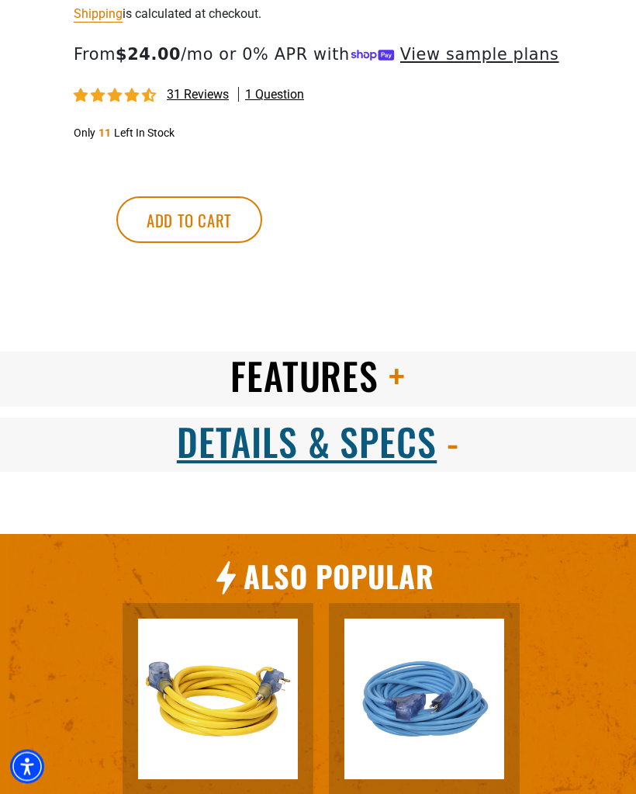
click at [389, 403] on span at bounding box center [392, 375] width 27 height 55
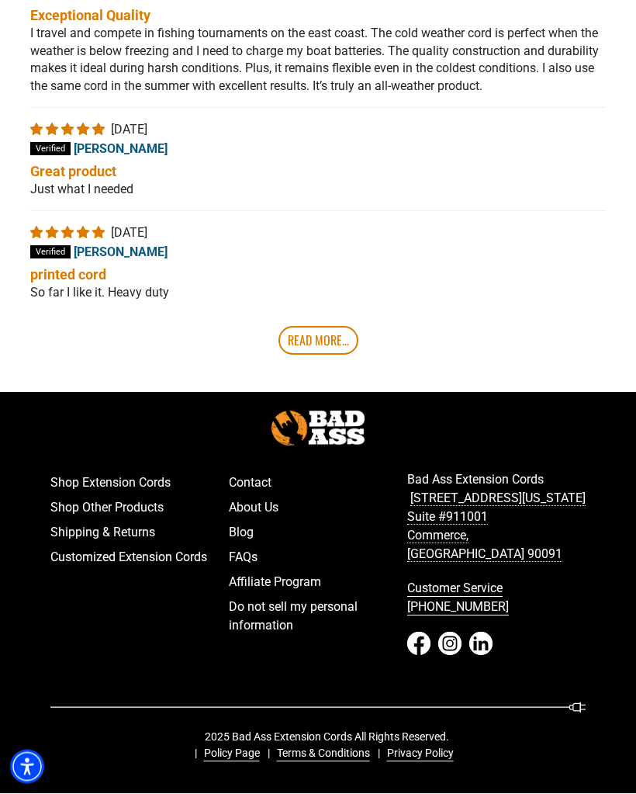
scroll to position [3612, 0]
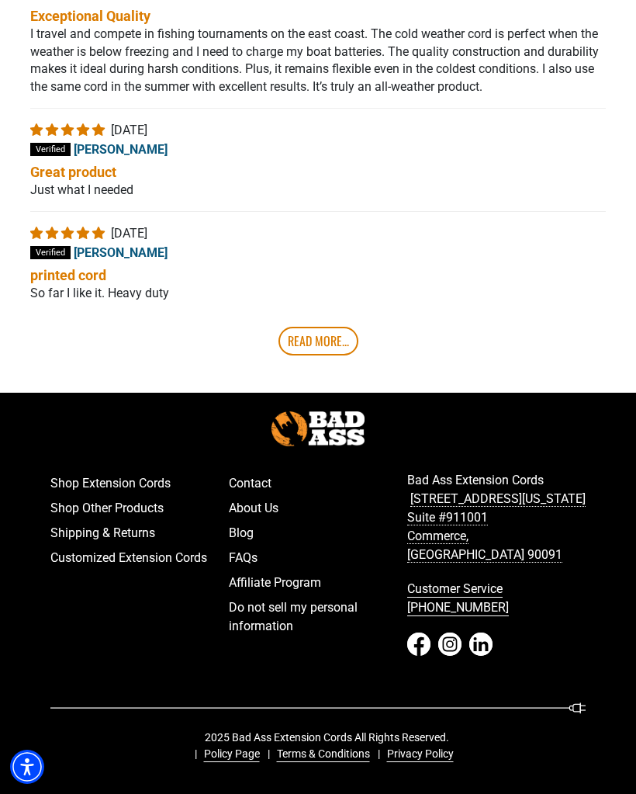
click at [317, 355] on link "Read More..." at bounding box center [318, 341] width 80 height 28
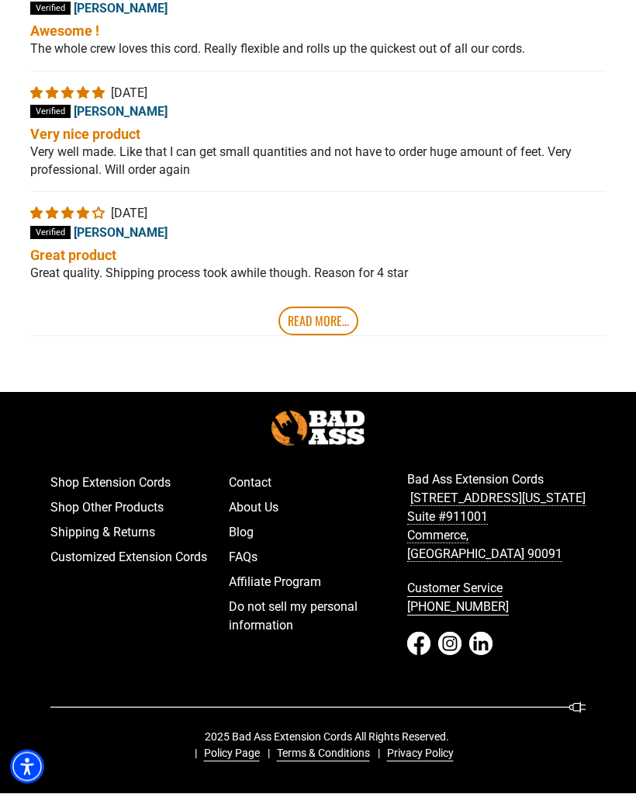
scroll to position [3942, 0]
click at [348, 335] on link "Read More..." at bounding box center [318, 321] width 80 height 28
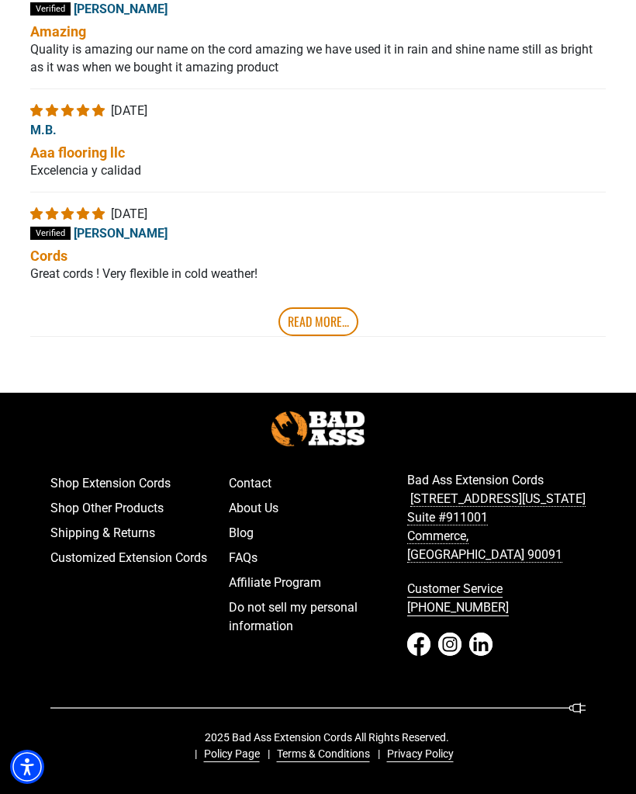
scroll to position [4313, 0]
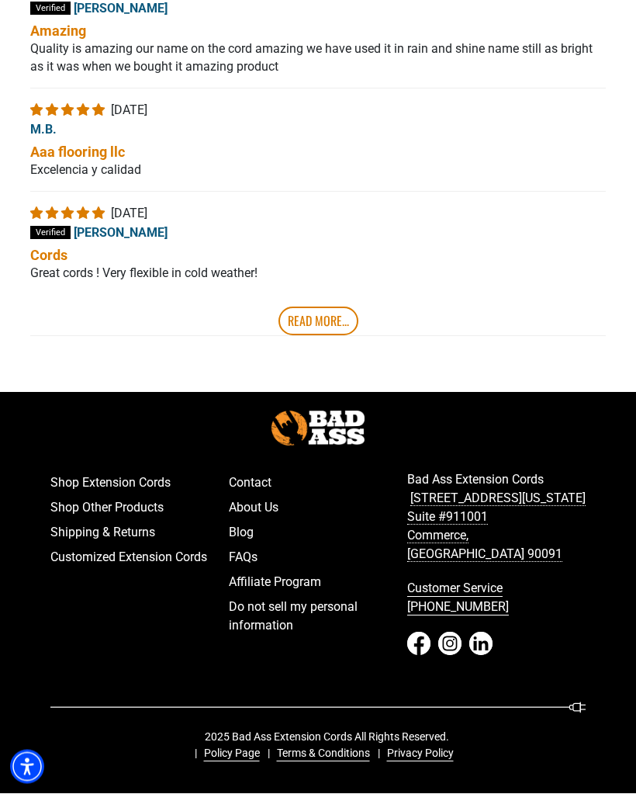
click at [329, 335] on link "Read More..." at bounding box center [318, 321] width 80 height 28
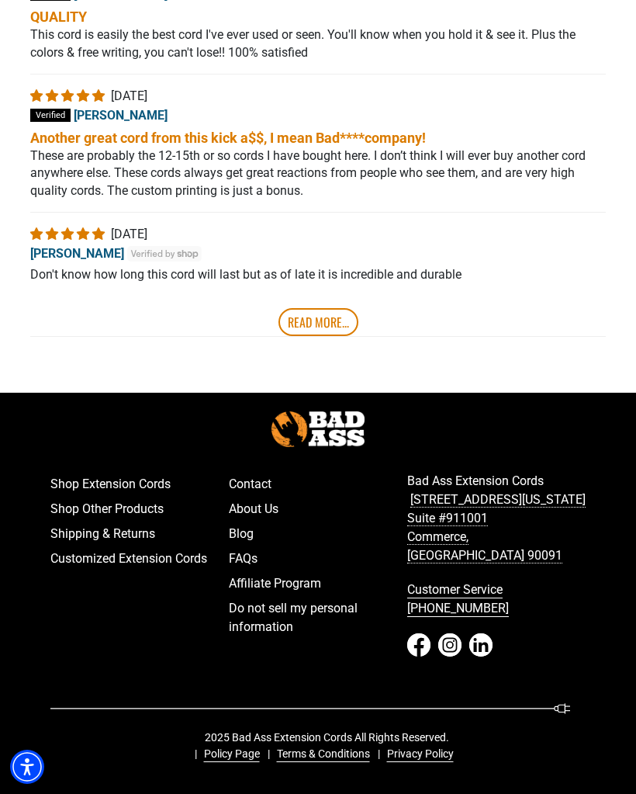
scroll to position [4838, 0]
click at [331, 336] on link "Read More..." at bounding box center [318, 322] width 80 height 28
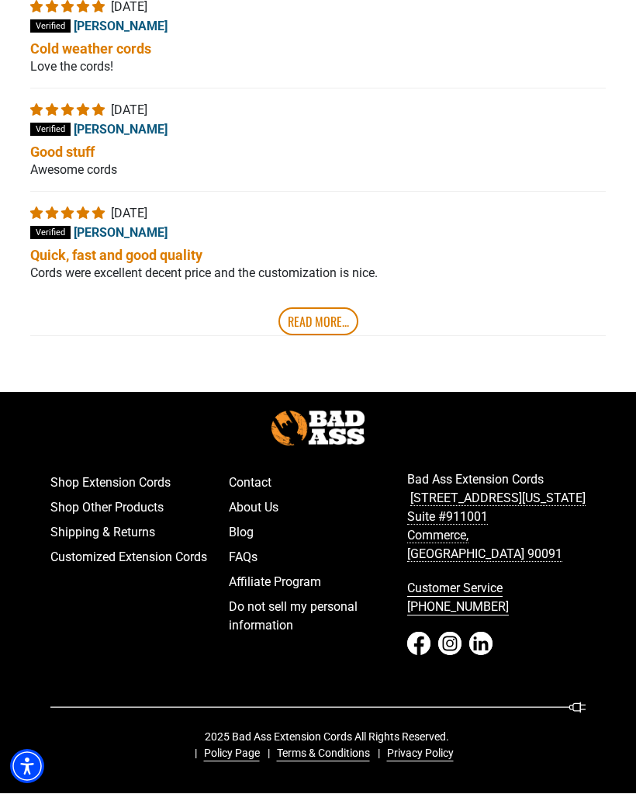
click at [324, 336] on link "Read More..." at bounding box center [318, 322] width 80 height 28
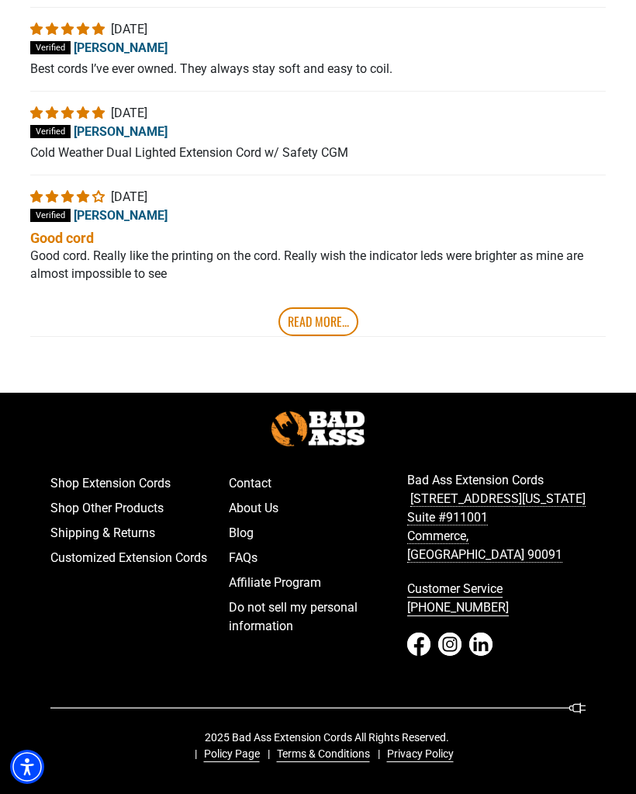
scroll to position [5386, 0]
click at [329, 335] on link "Read More..." at bounding box center [318, 321] width 80 height 28
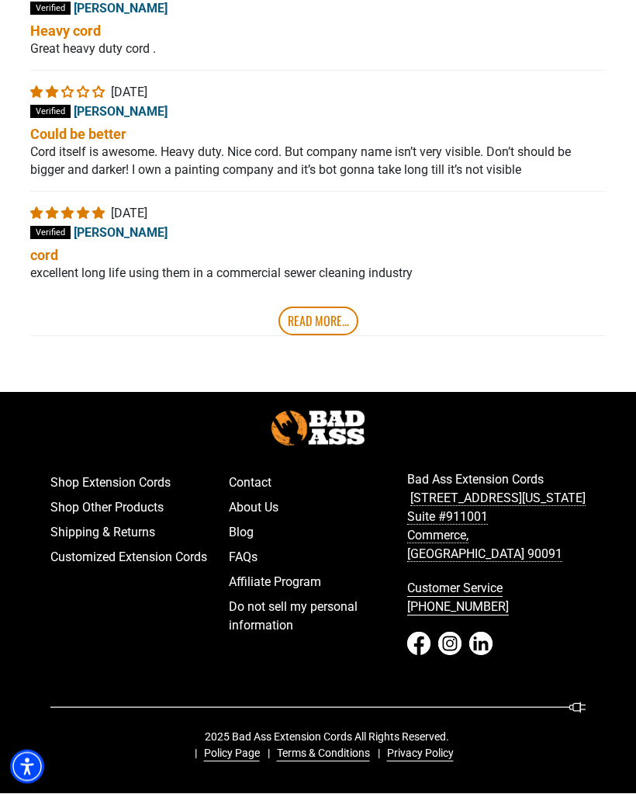
scroll to position [5654, 0]
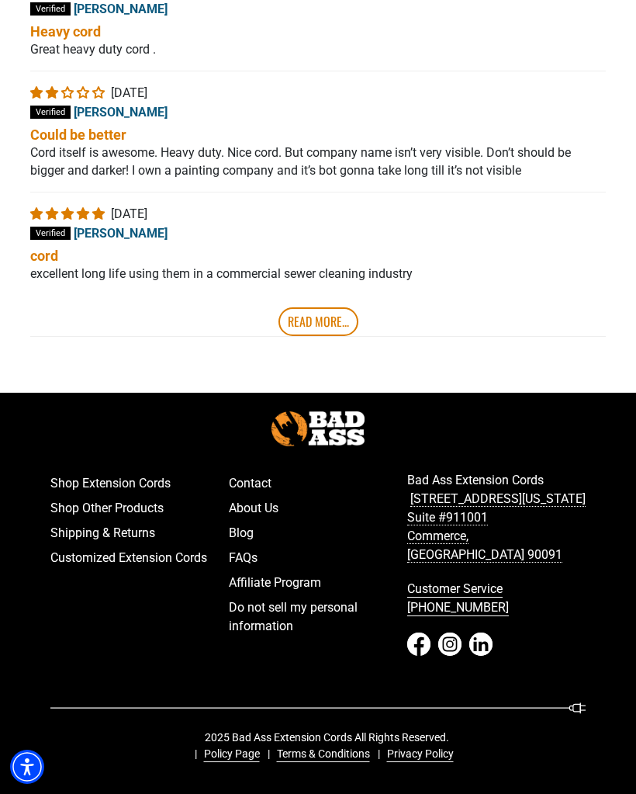
click at [333, 335] on link "Read More..." at bounding box center [318, 321] width 80 height 28
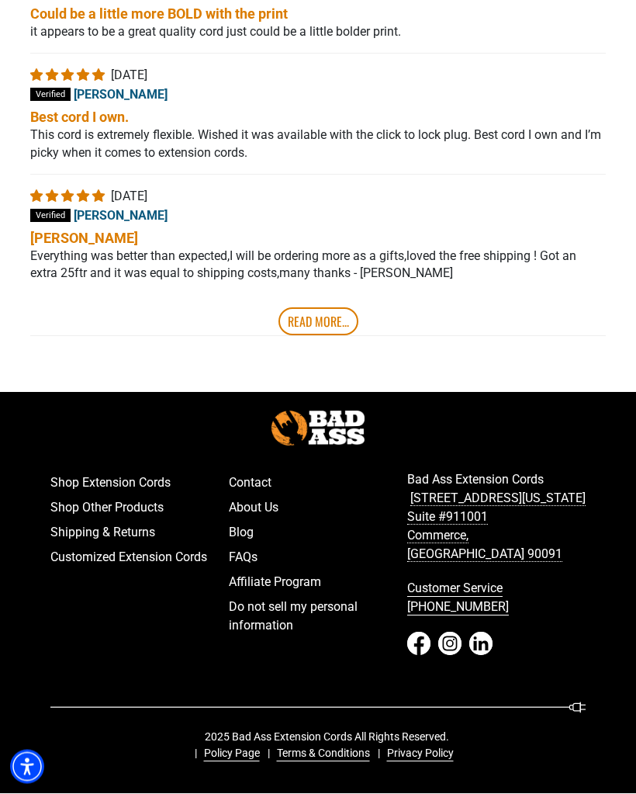
click at [329, 336] on link "Read More..." at bounding box center [318, 322] width 80 height 28
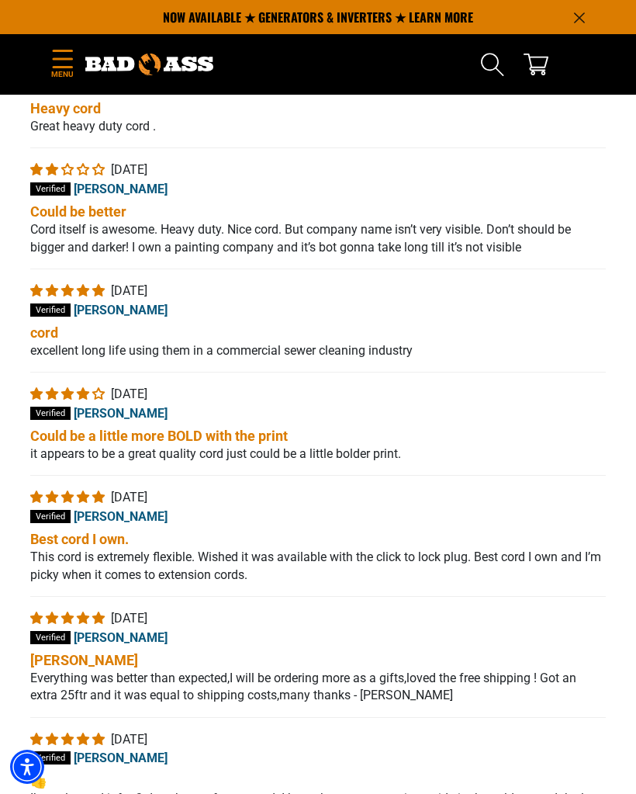
scroll to position [5454, 0]
